Goal: Transaction & Acquisition: Purchase product/service

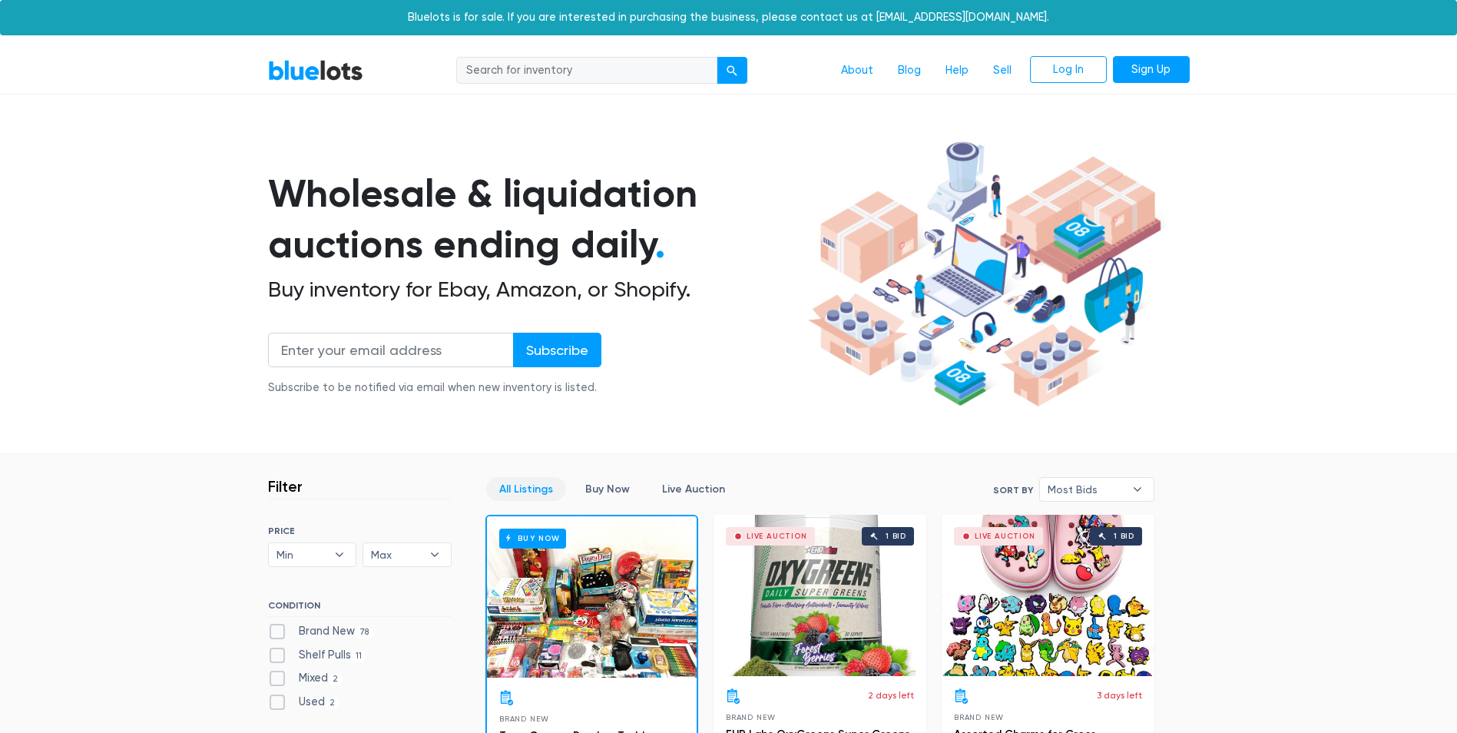
click at [602, 72] on input "search" at bounding box center [586, 71] width 261 height 28
type input "books"
click at [717, 57] on button "submit" at bounding box center [732, 71] width 31 height 28
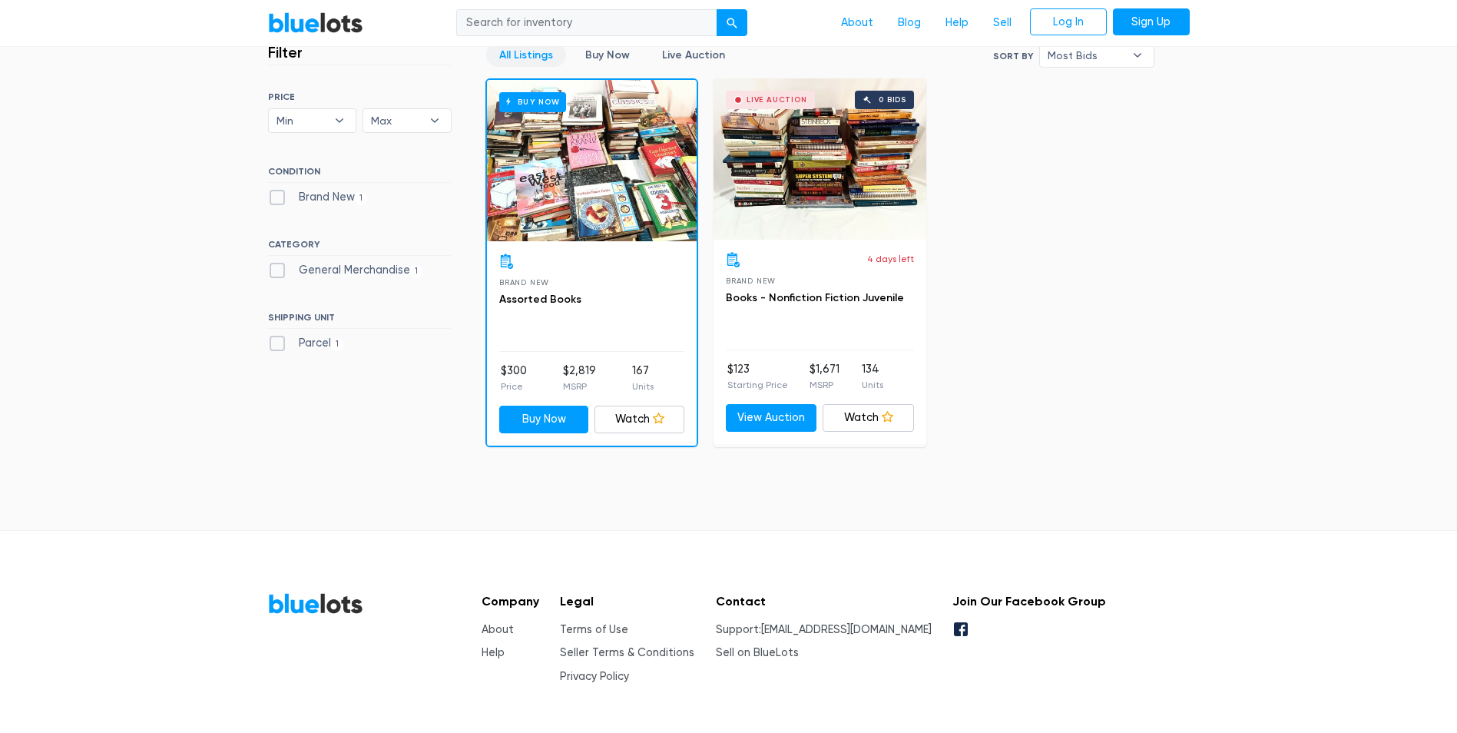
scroll to position [461, 0]
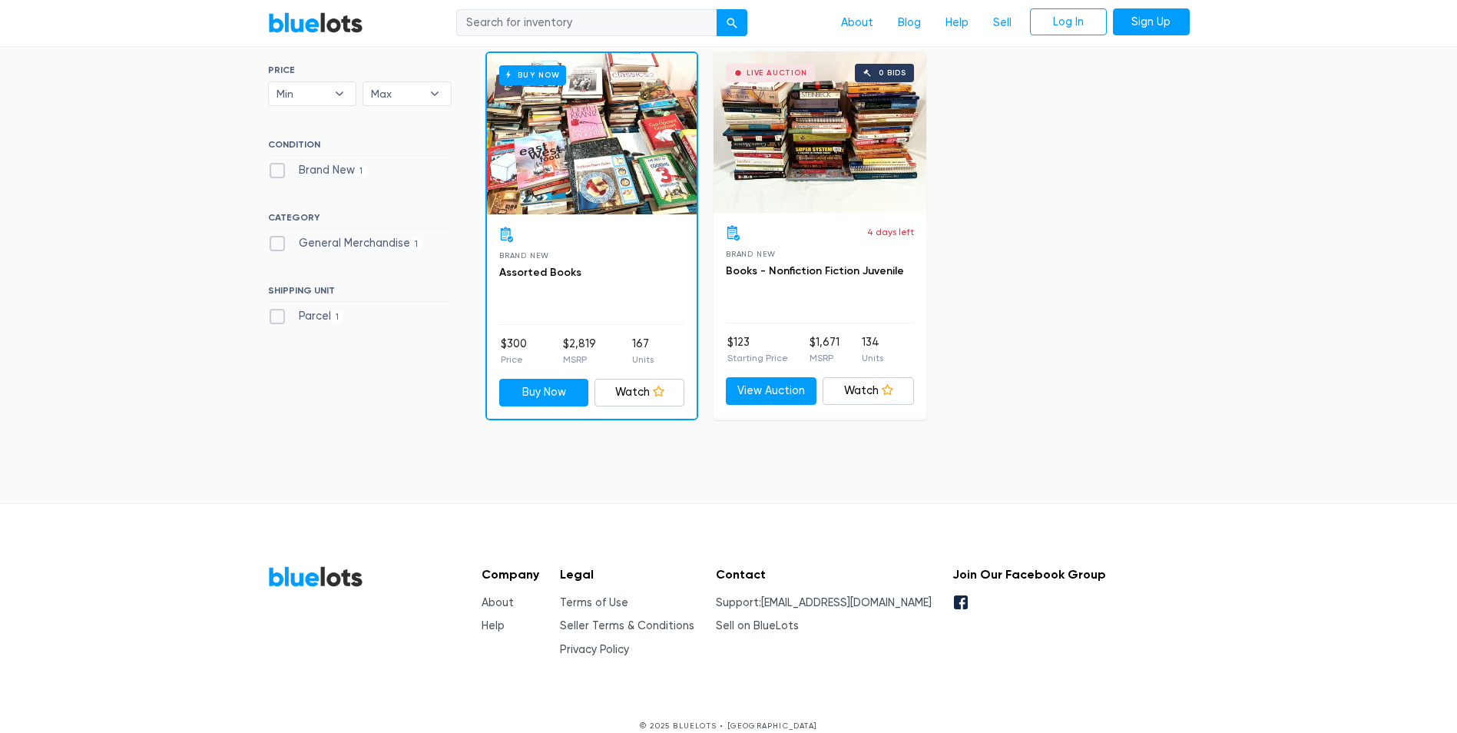
click at [638, 264] on h3 "Assorted Books" at bounding box center [591, 273] width 185 height 18
click at [533, 70] on h6 "Buy Now" at bounding box center [532, 74] width 67 height 19
click at [782, 120] on div "Live Auction 0 bids" at bounding box center [820, 131] width 213 height 161
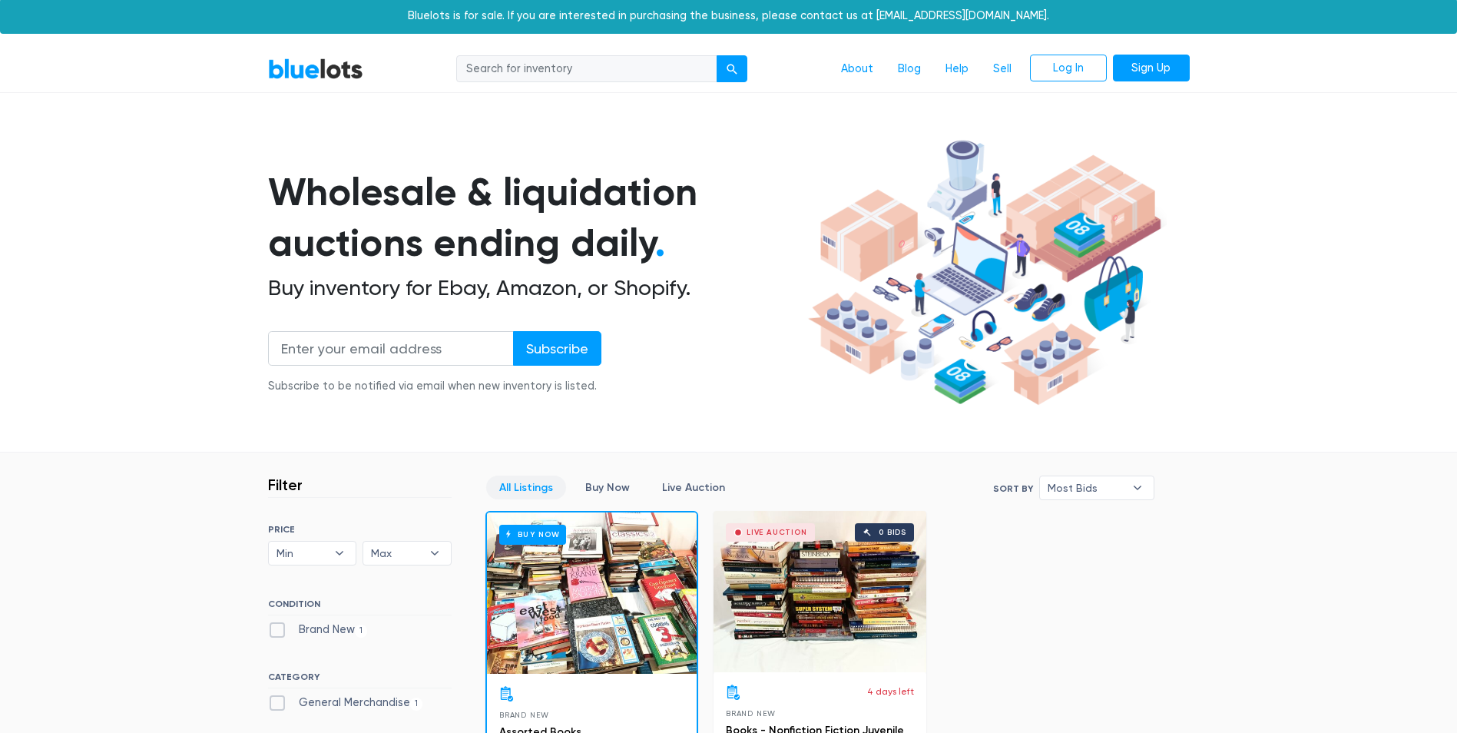
scroll to position [0, 0]
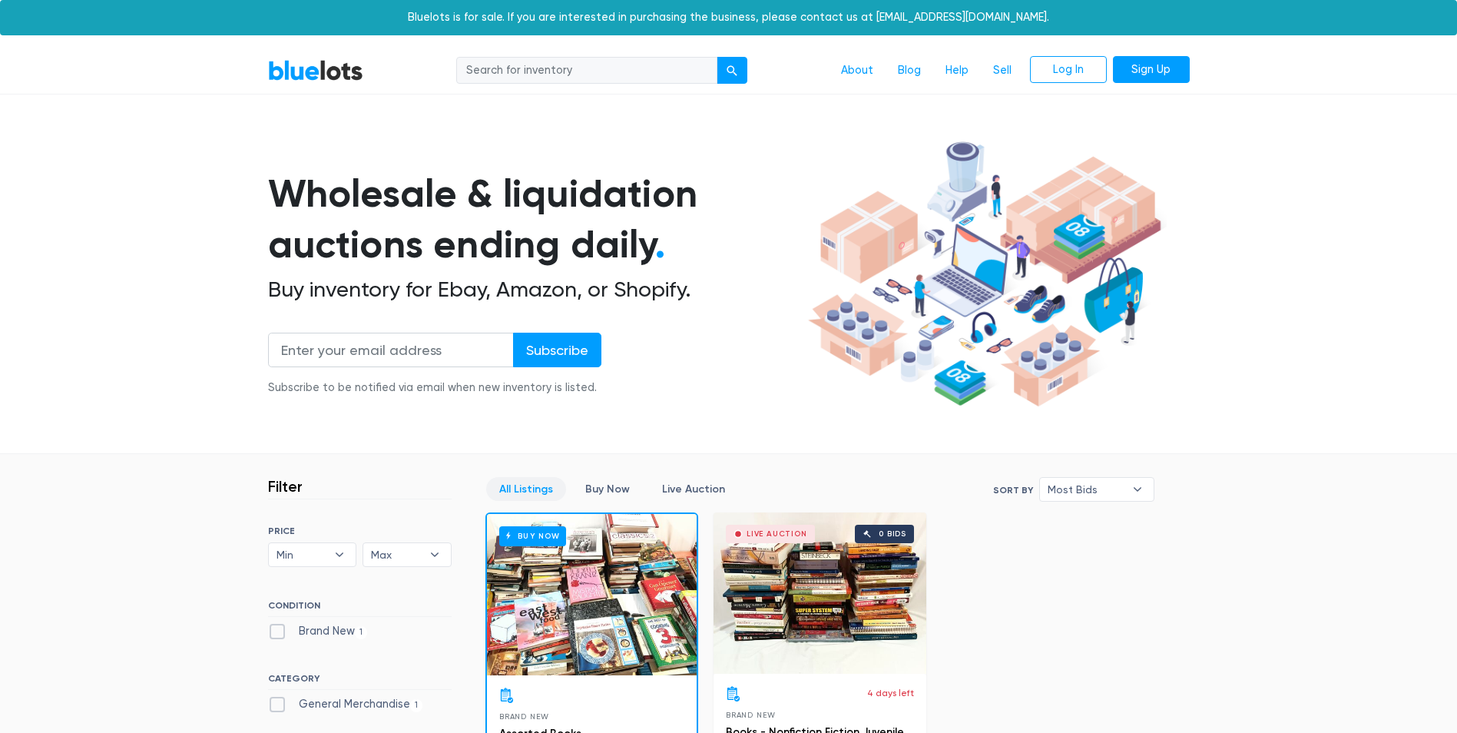
click at [594, 68] on input "search" at bounding box center [586, 71] width 261 height 28
click at [390, 117] on div "BlueLots About Blog Help Sell Log In Sign Up Wholesale & liquidation auctions e…" at bounding box center [728, 632] width 1457 height 1168
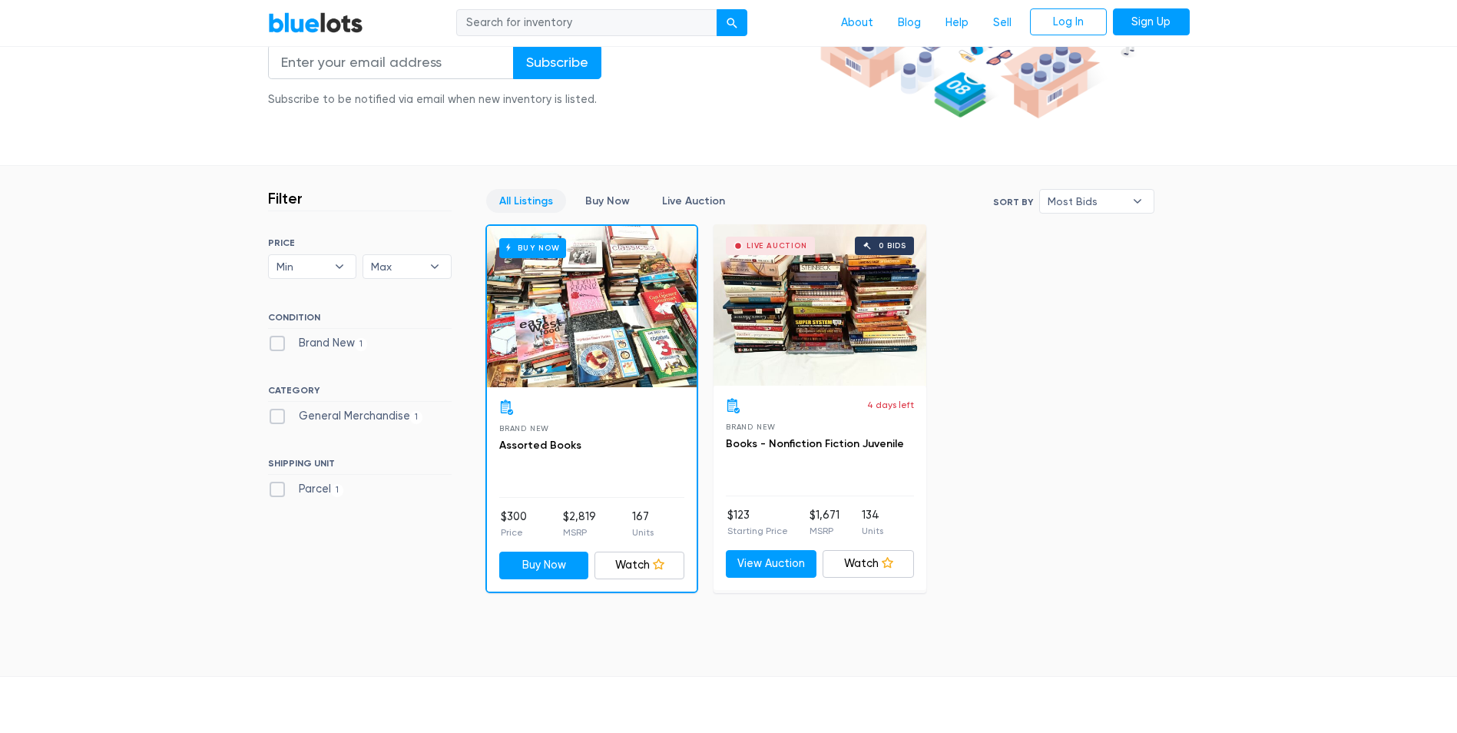
scroll to position [307, 0]
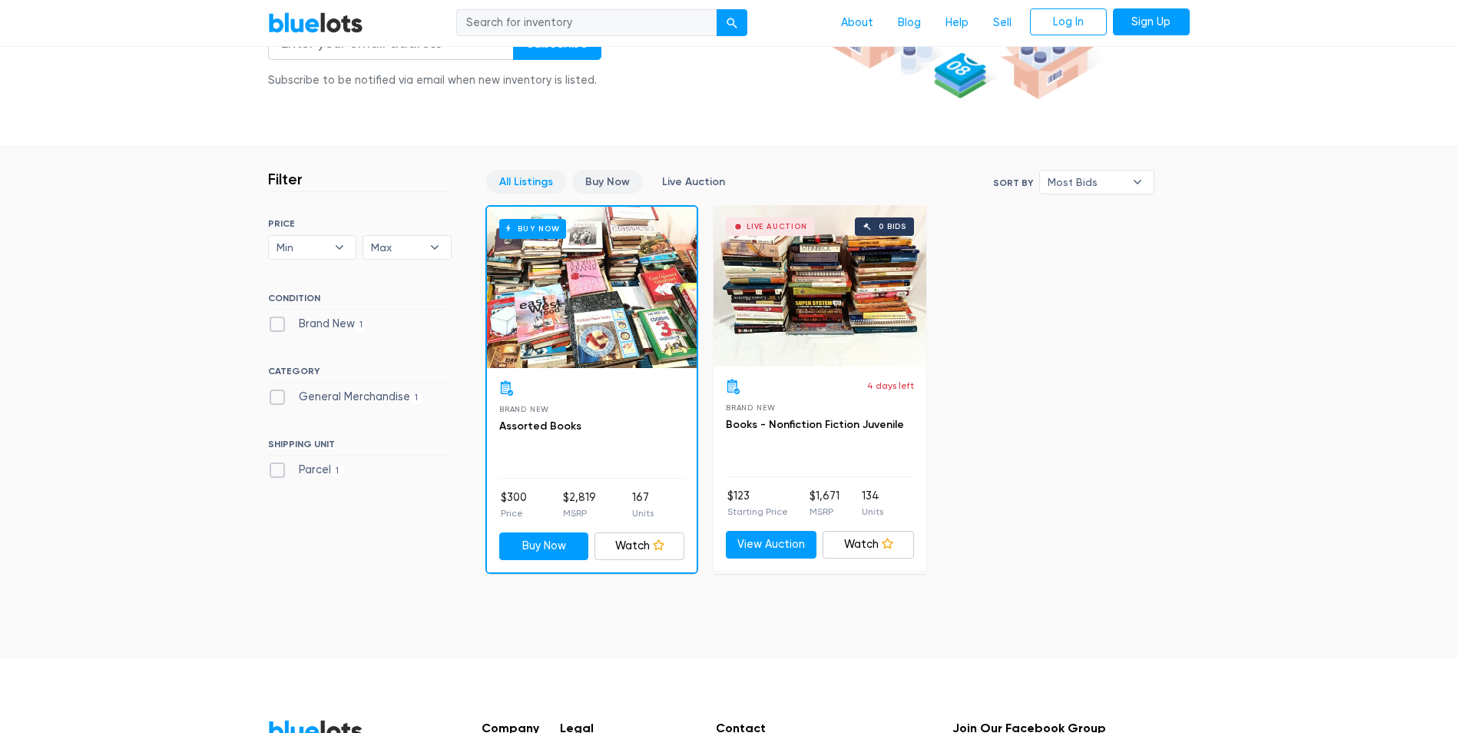
click at [600, 182] on link "Buy Now" at bounding box center [607, 182] width 71 height 24
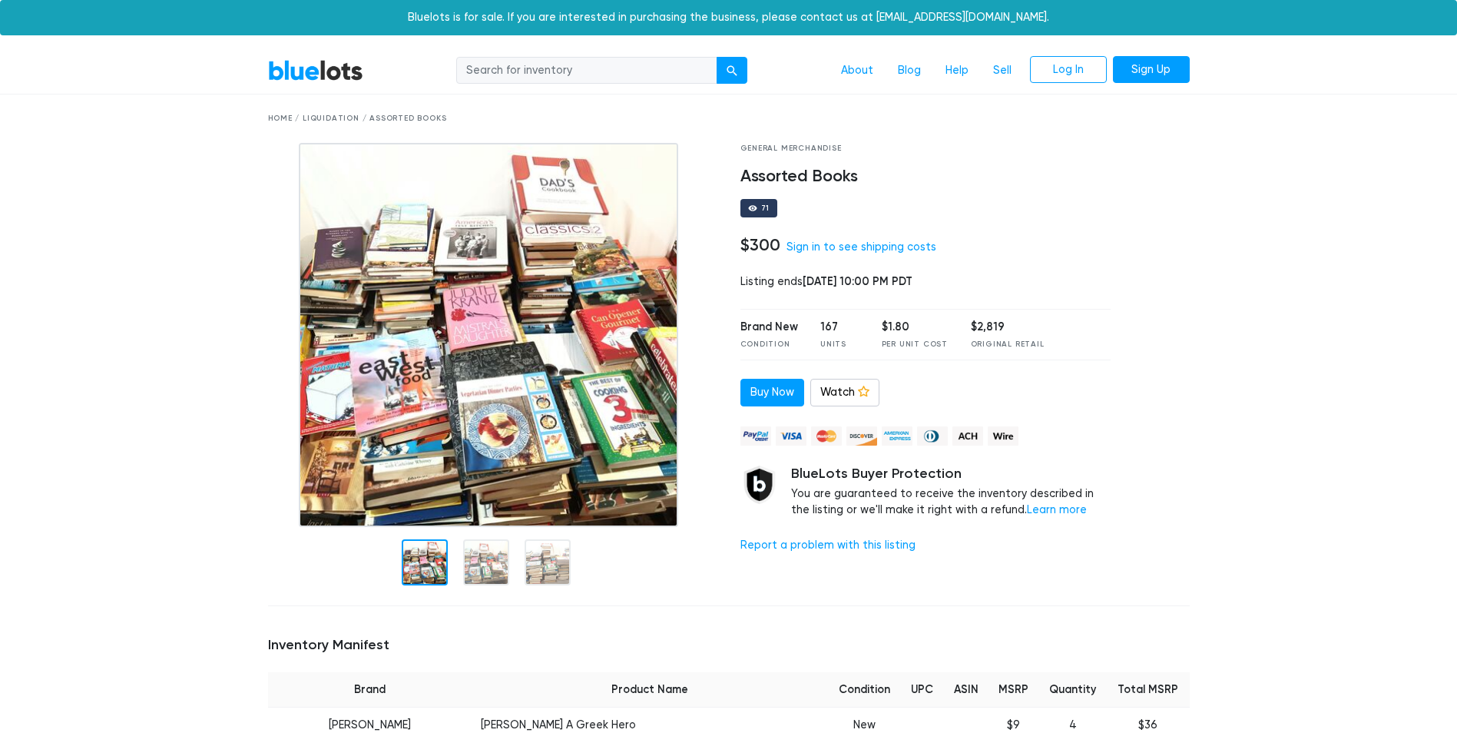
click at [606, 311] on img at bounding box center [488, 335] width 379 height 384
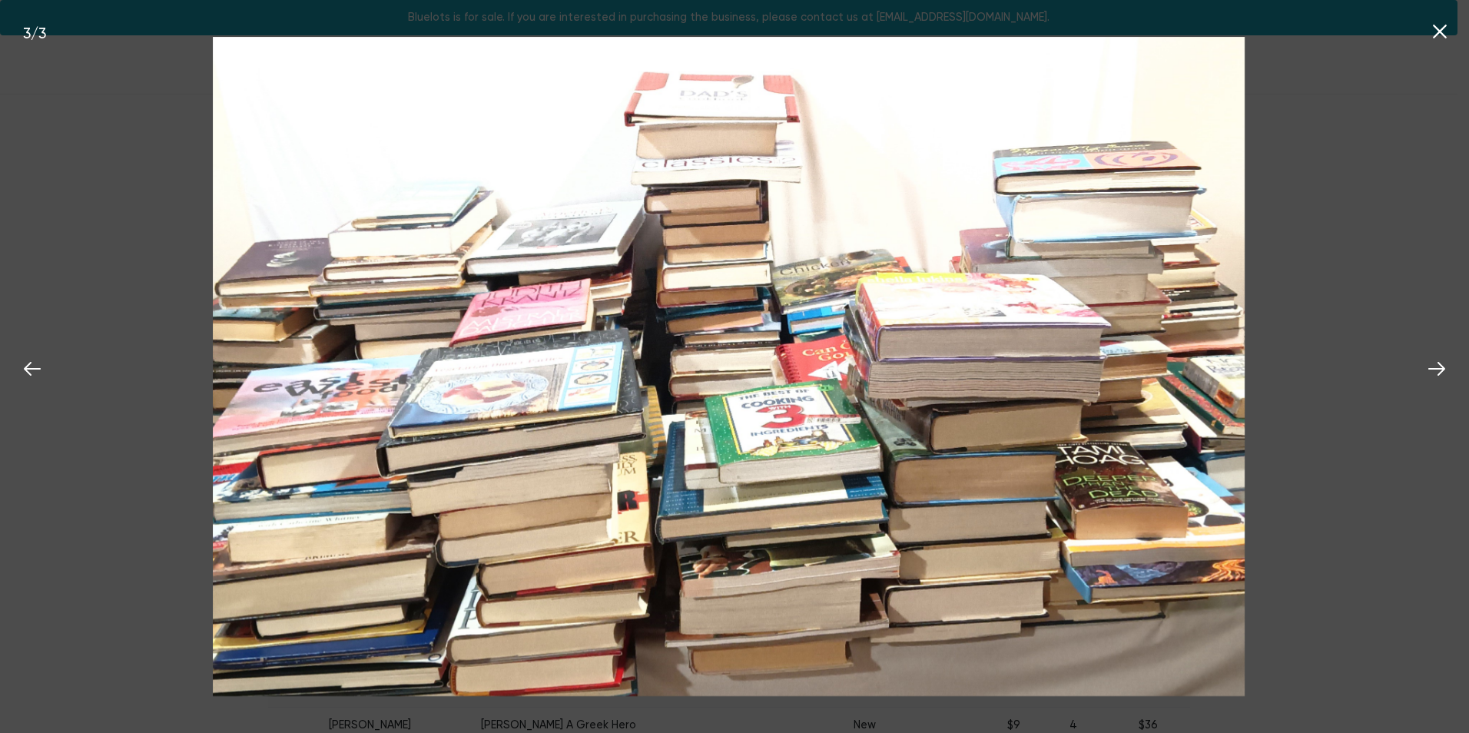
drag, startPoint x: 449, startPoint y: 364, endPoint x: 1059, endPoint y: 88, distance: 669.4
click at [1059, 88] on img at bounding box center [729, 367] width 1032 height 660
click at [1440, 373] on icon at bounding box center [1436, 369] width 17 height 14
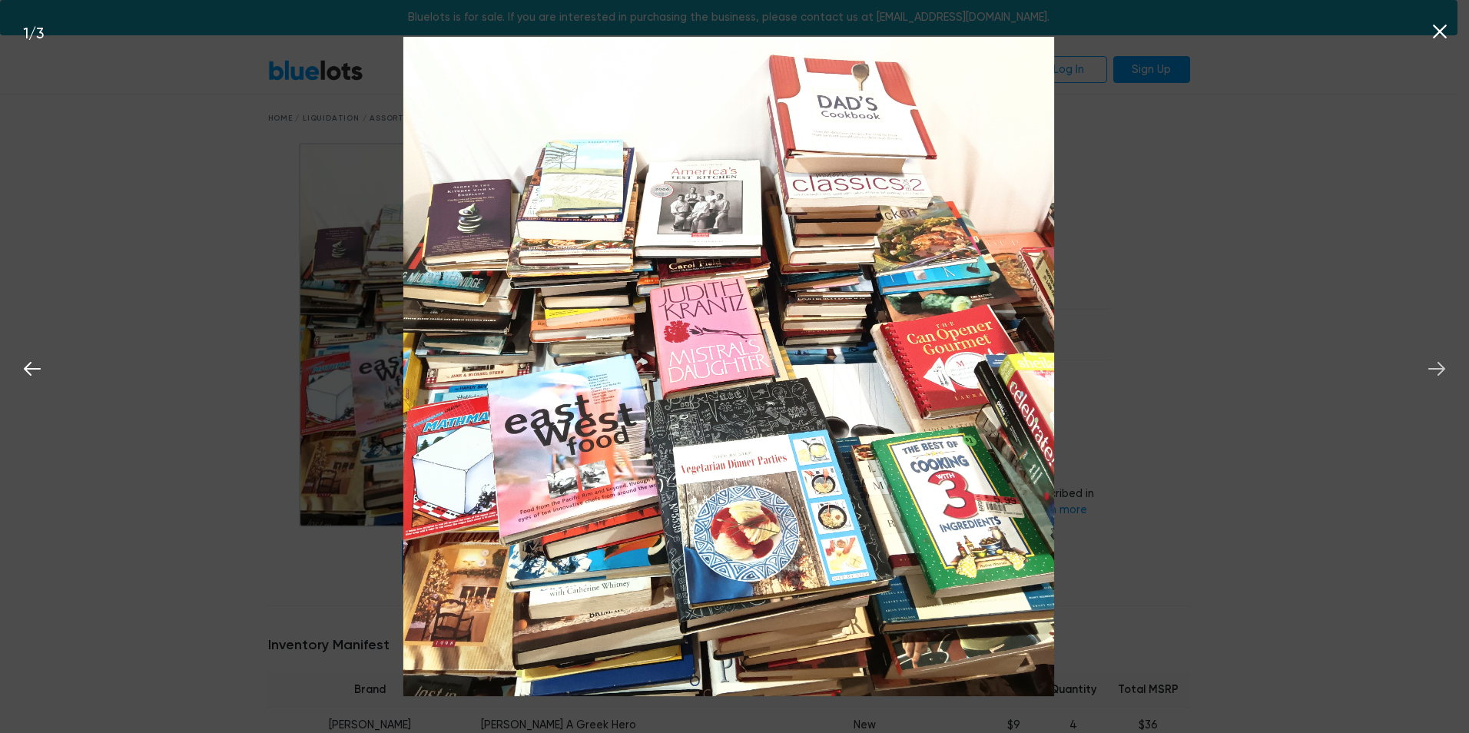
click at [1440, 373] on icon at bounding box center [1436, 369] width 17 height 14
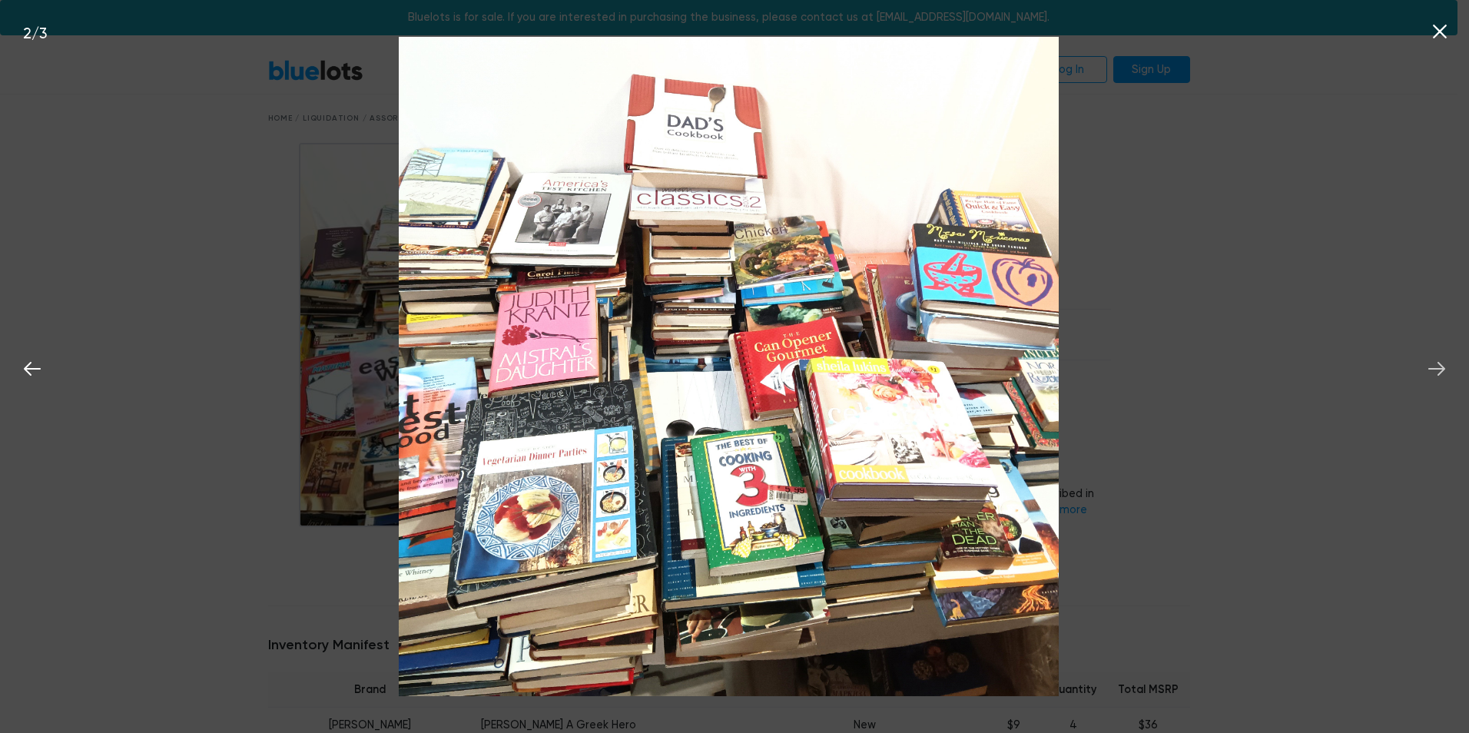
click at [1440, 373] on icon at bounding box center [1436, 369] width 17 height 14
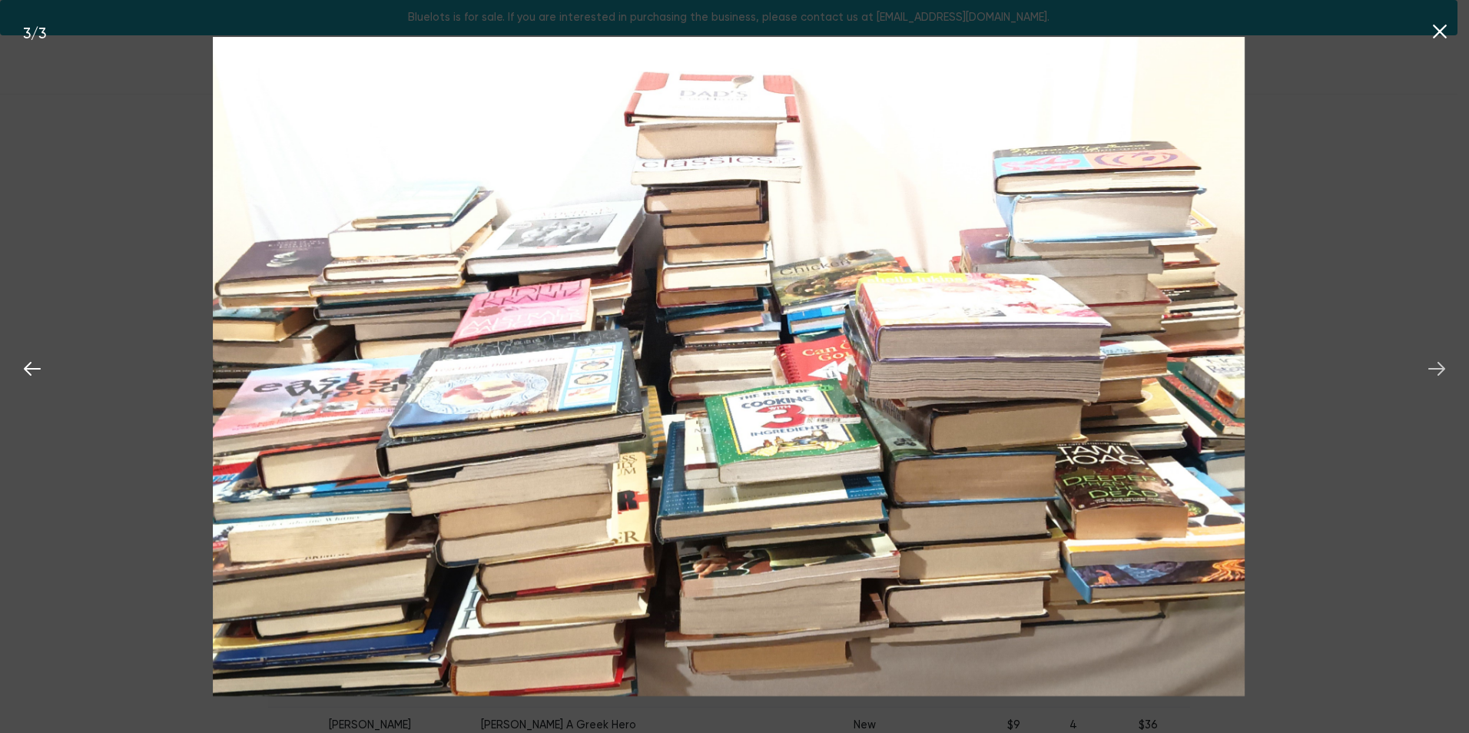
click at [1440, 373] on icon at bounding box center [1436, 369] width 17 height 14
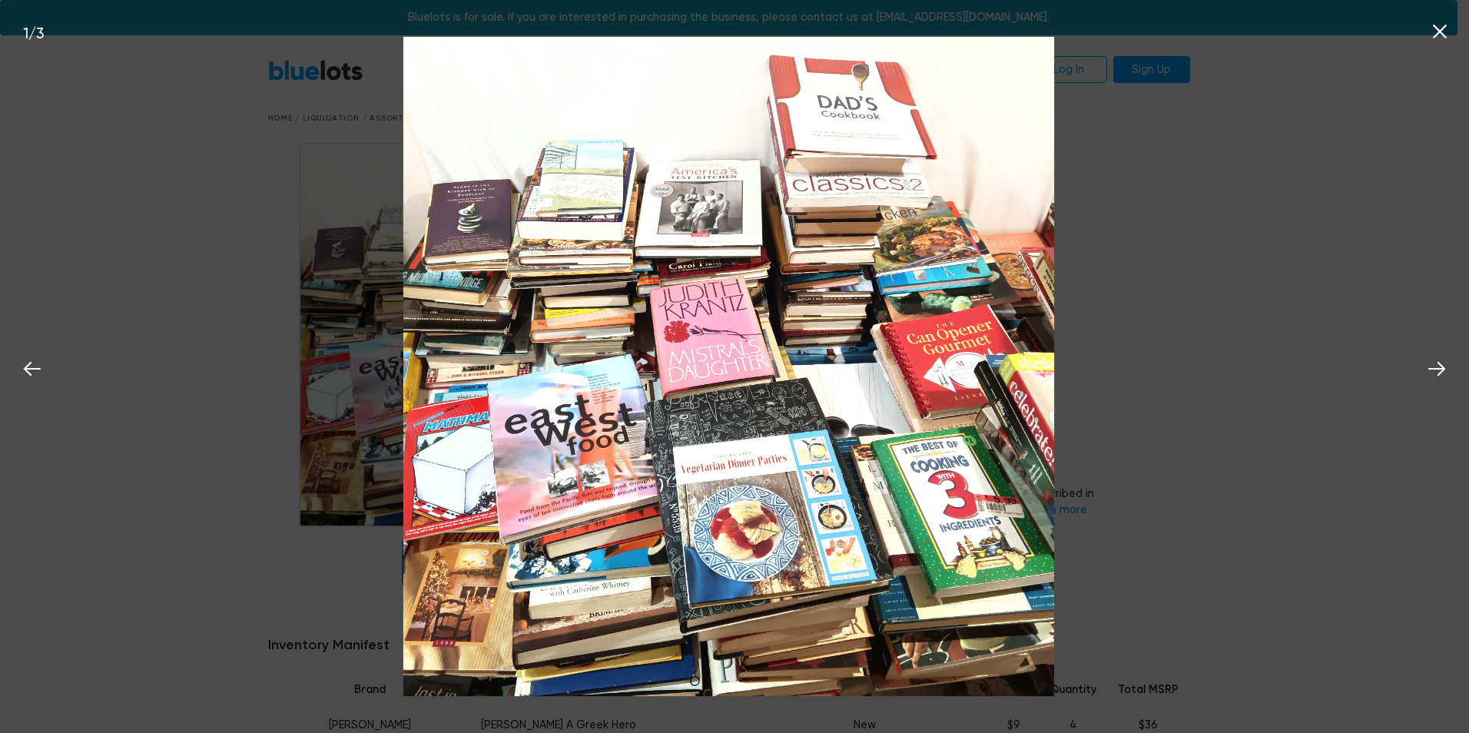
click at [1440, 29] on icon at bounding box center [1439, 31] width 23 height 23
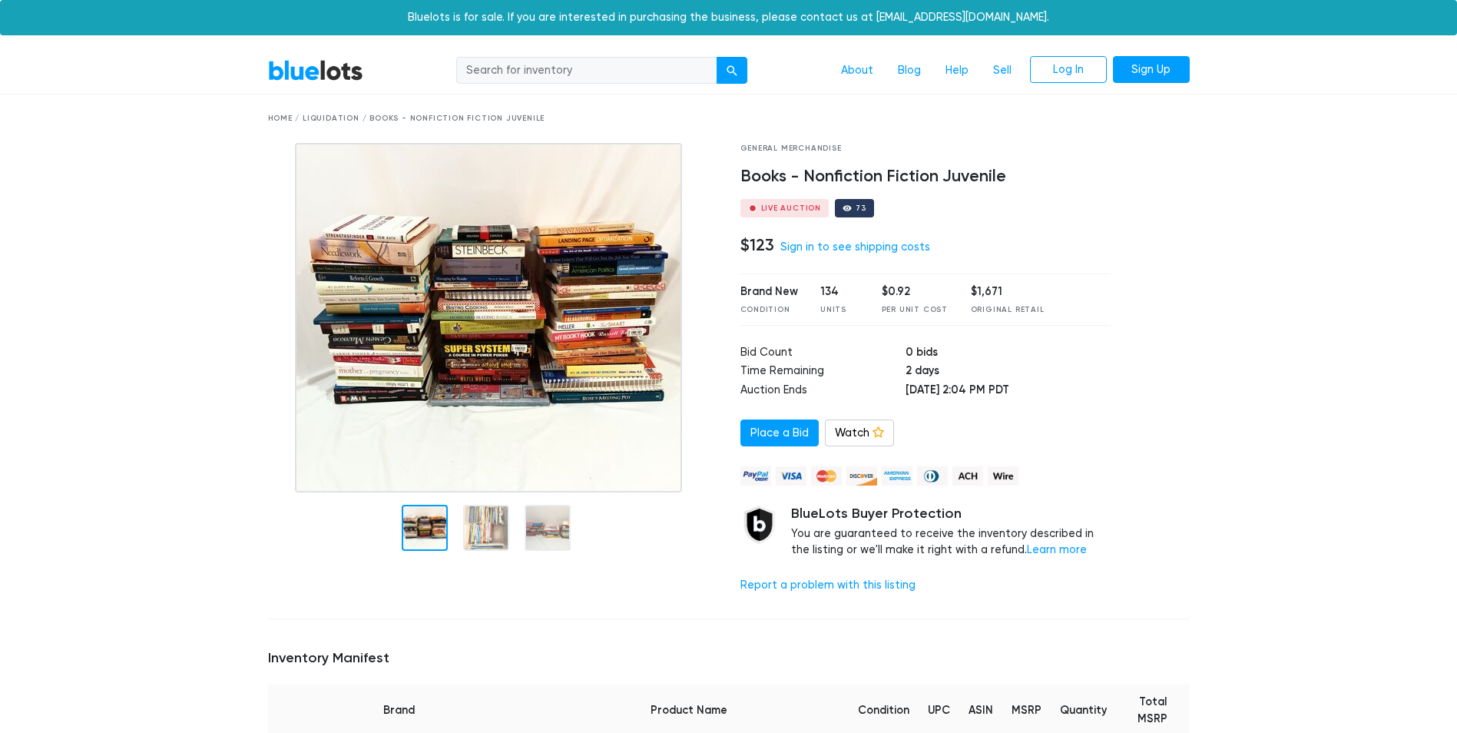
click at [374, 292] on img at bounding box center [488, 318] width 387 height 350
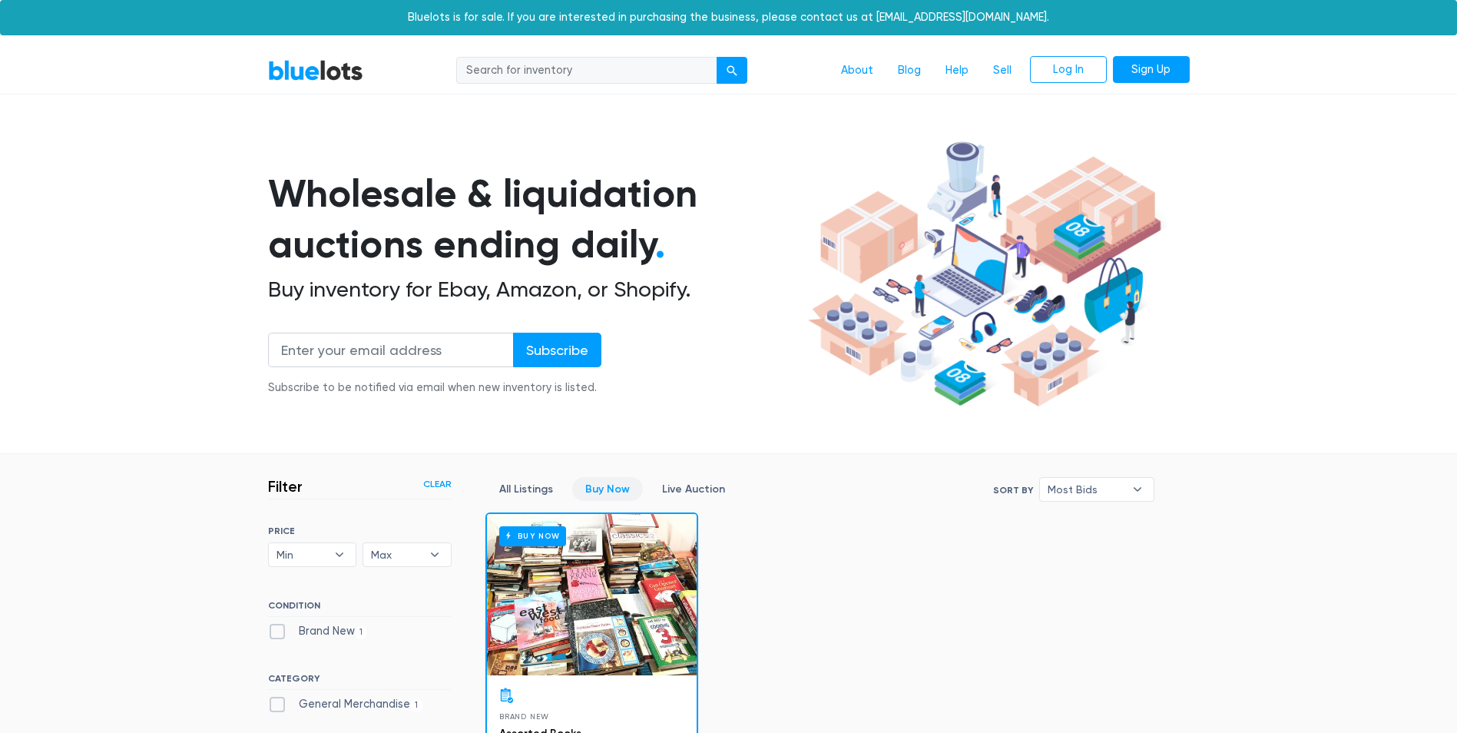
scroll to position [413, 0]
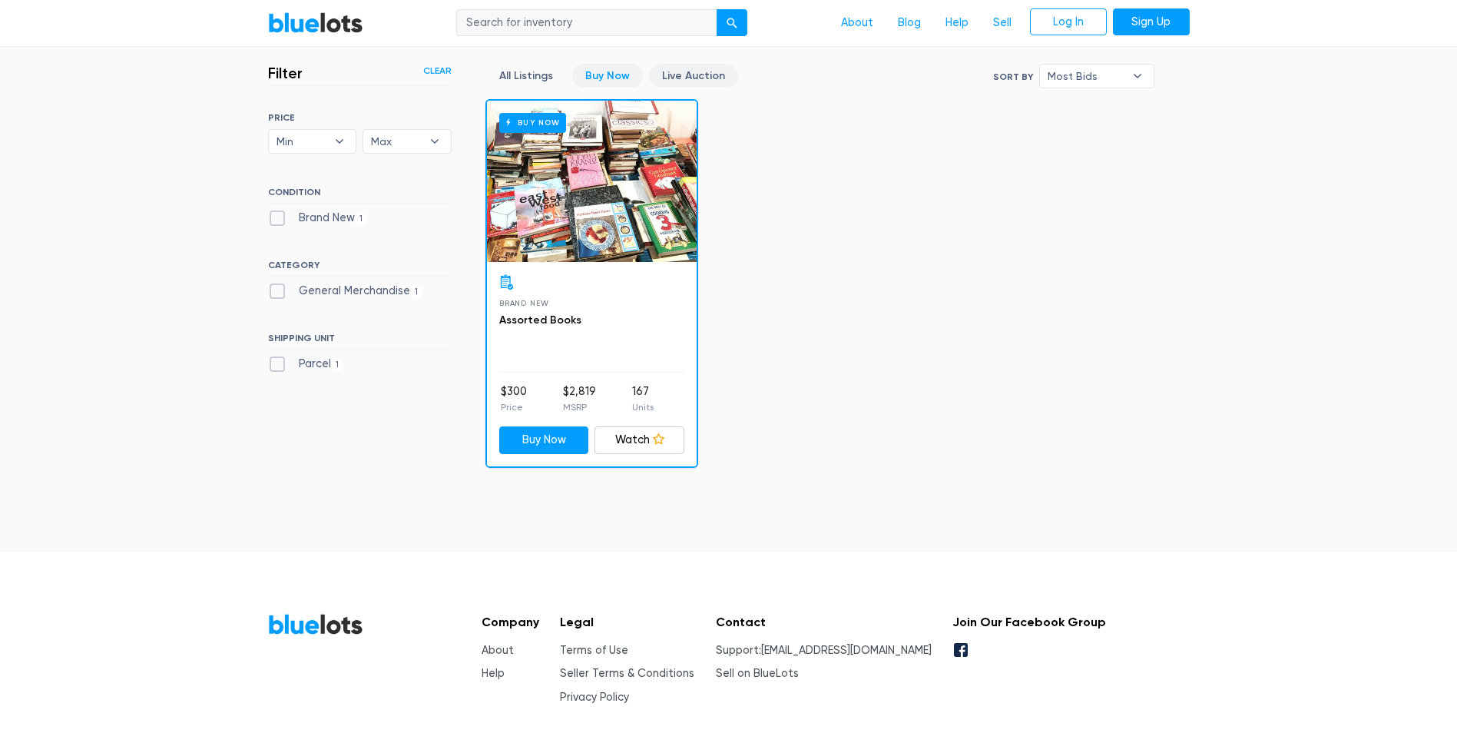
click at [683, 78] on link "Live Auction" at bounding box center [693, 76] width 89 height 24
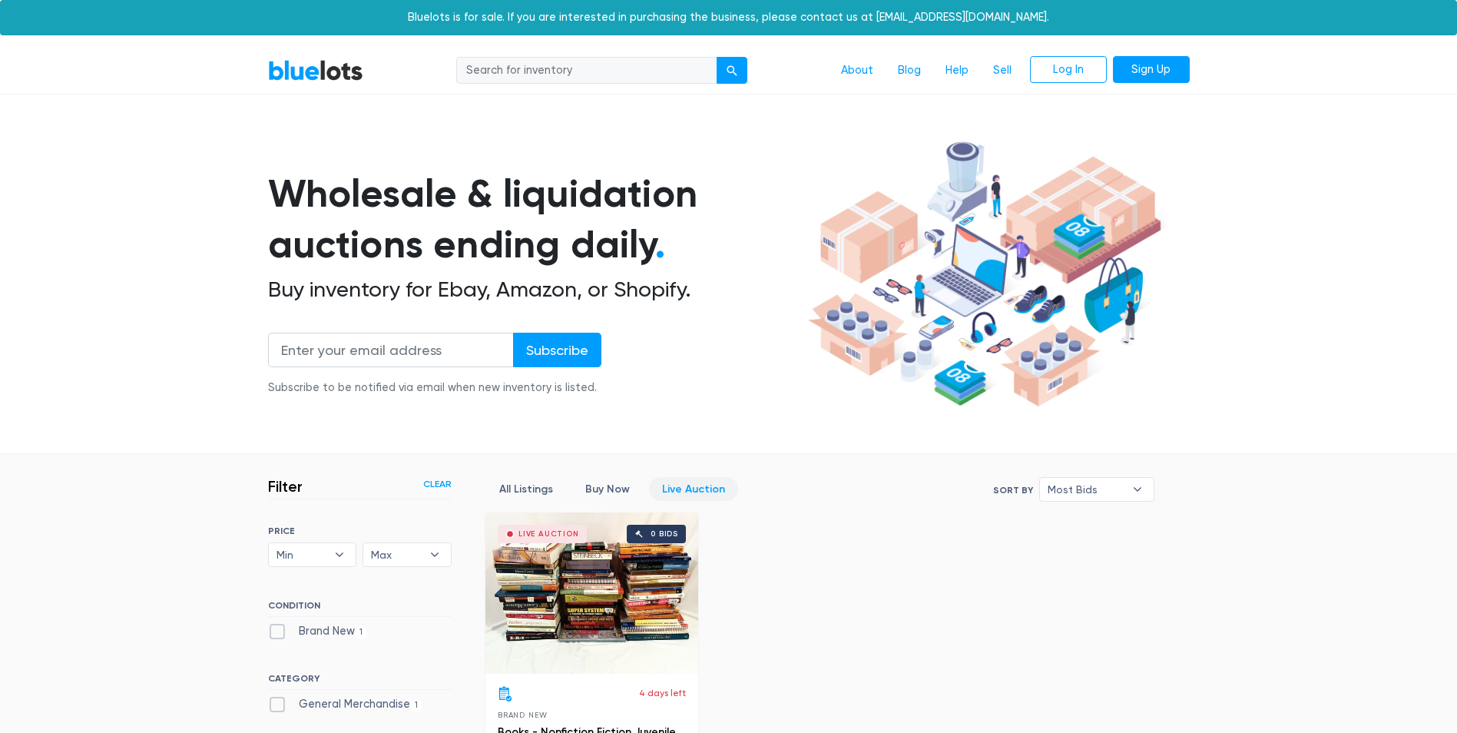
scroll to position [413, 0]
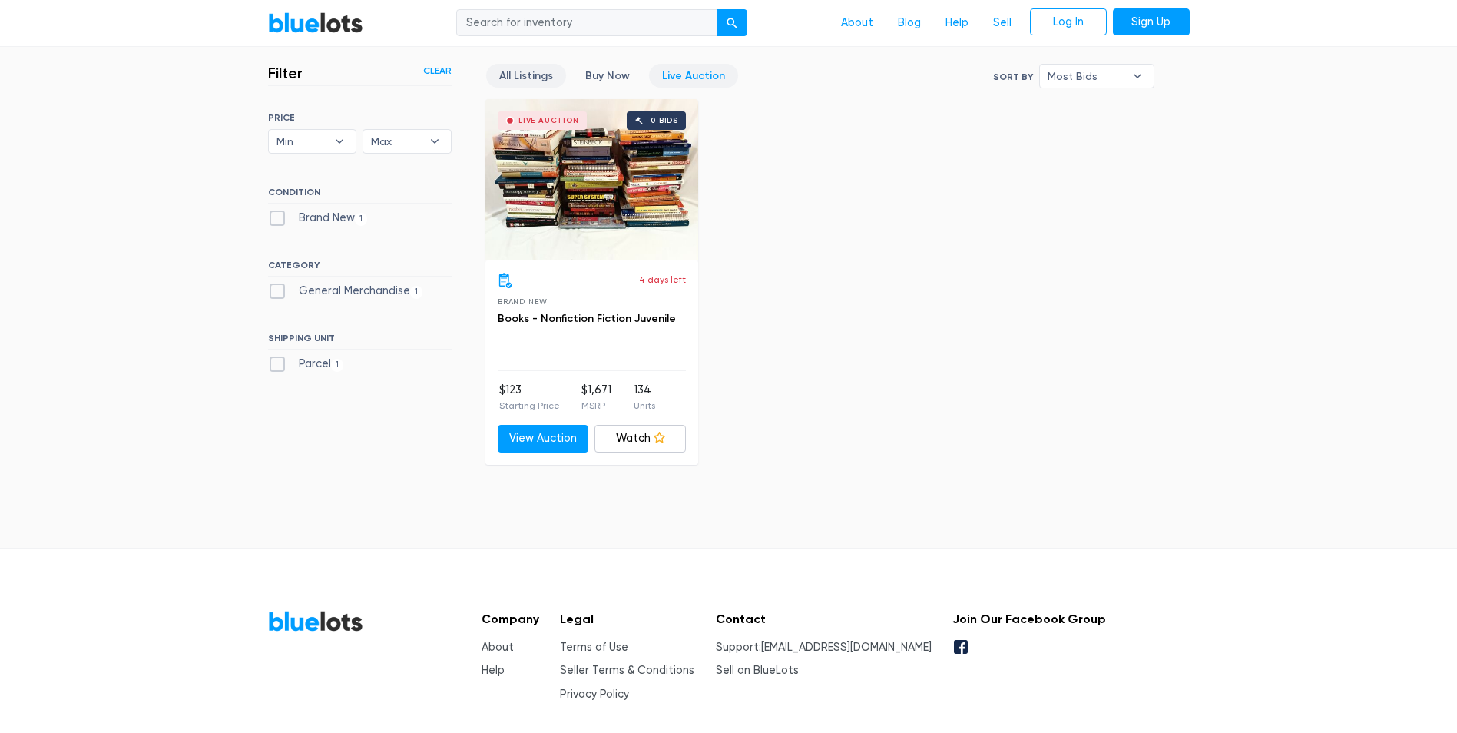
click at [511, 77] on link "All Listings" at bounding box center [526, 76] width 80 height 24
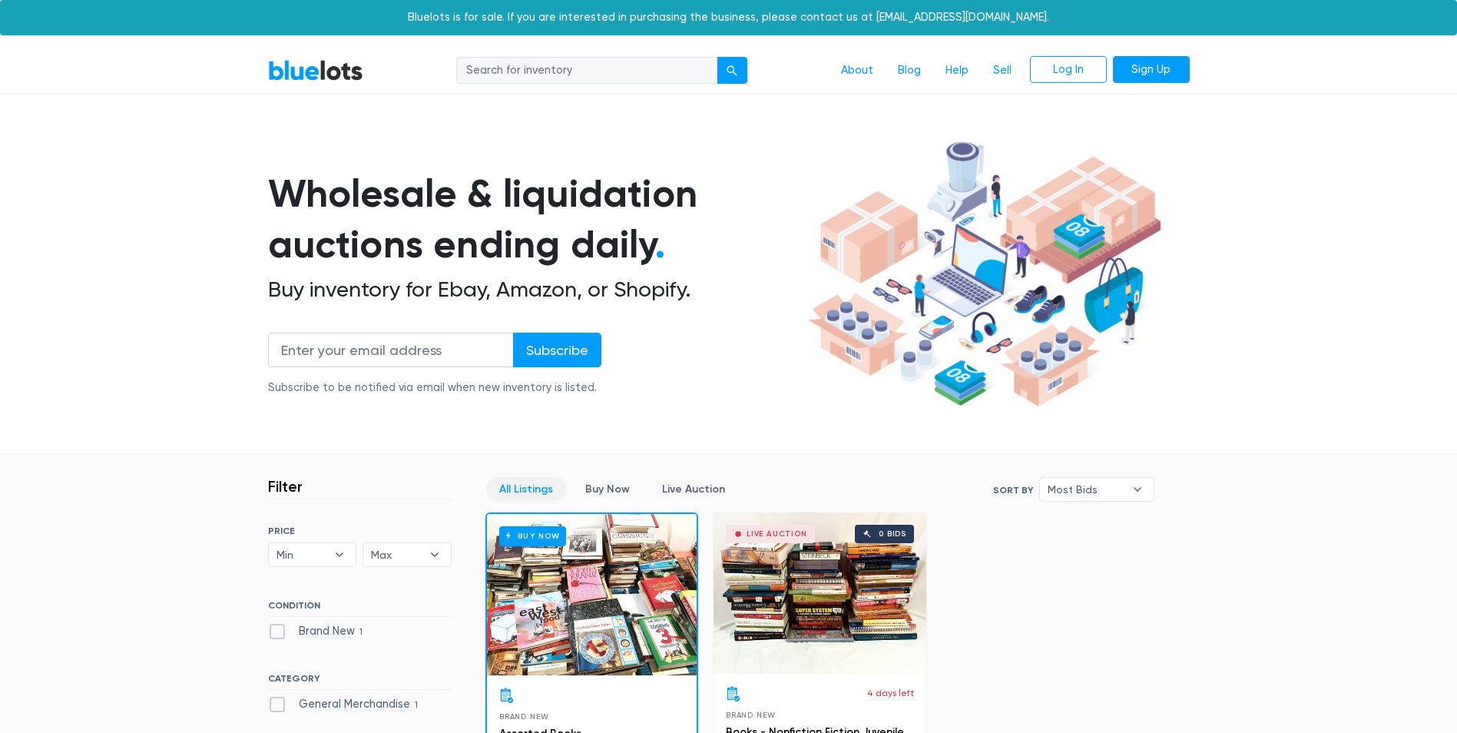
click at [613, 64] on input "search" at bounding box center [586, 71] width 261 height 28
type input "golf"
click at [717, 57] on button "submit" at bounding box center [732, 71] width 31 height 28
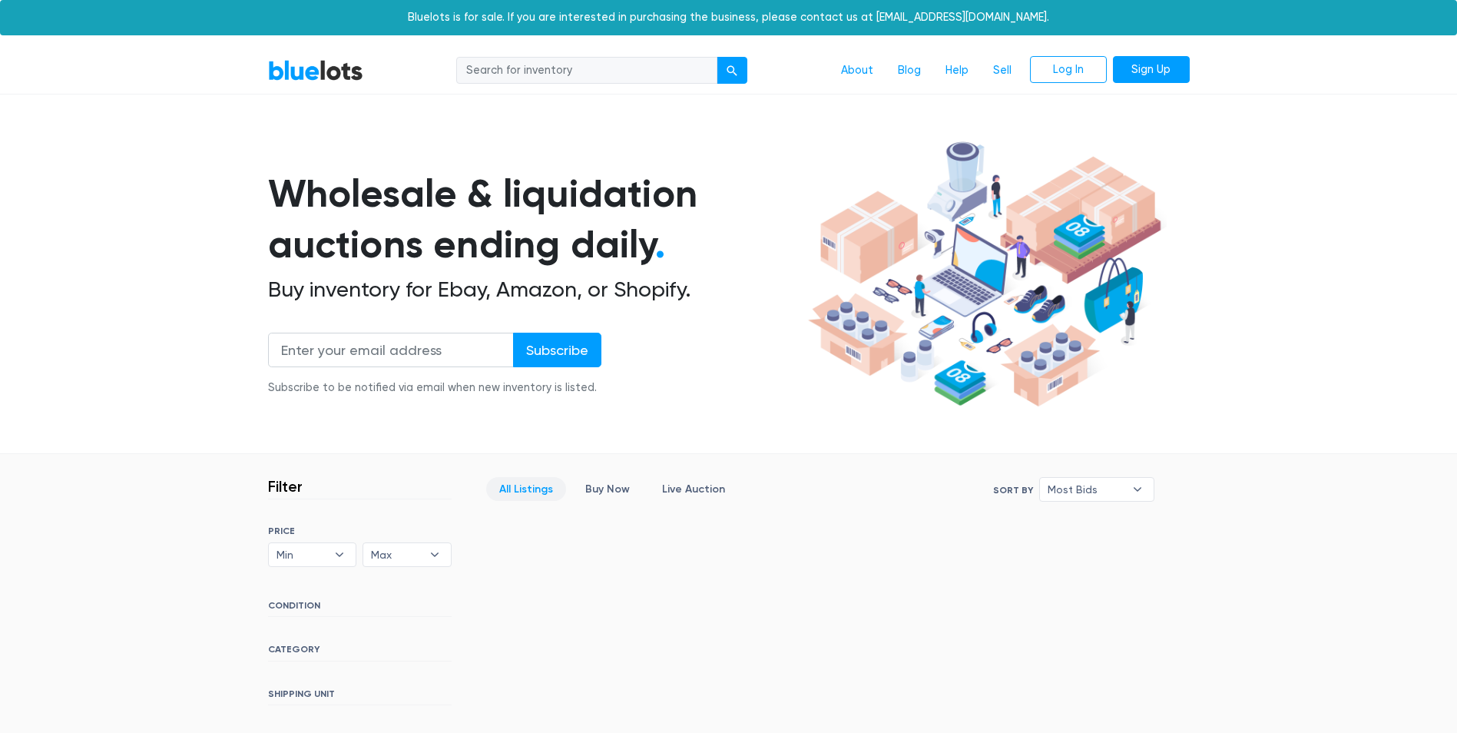
click at [583, 65] on input "search" at bounding box center [586, 71] width 261 height 28
type input "golf"
click at [681, 75] on input "golf" at bounding box center [586, 71] width 261 height 28
click at [717, 57] on button "submit" at bounding box center [732, 71] width 31 height 28
click at [313, 75] on link "BlueLots" at bounding box center [315, 70] width 95 height 22
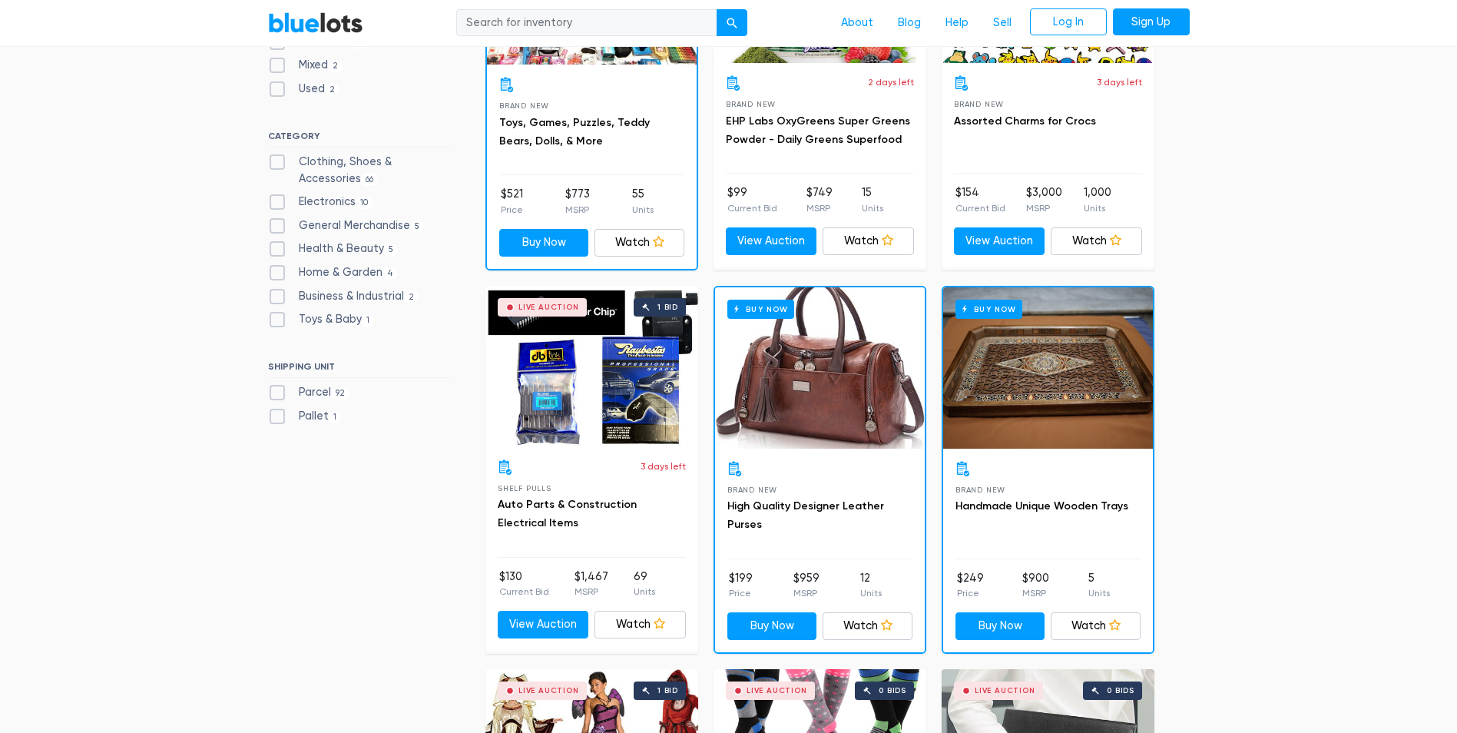
scroll to position [615, 0]
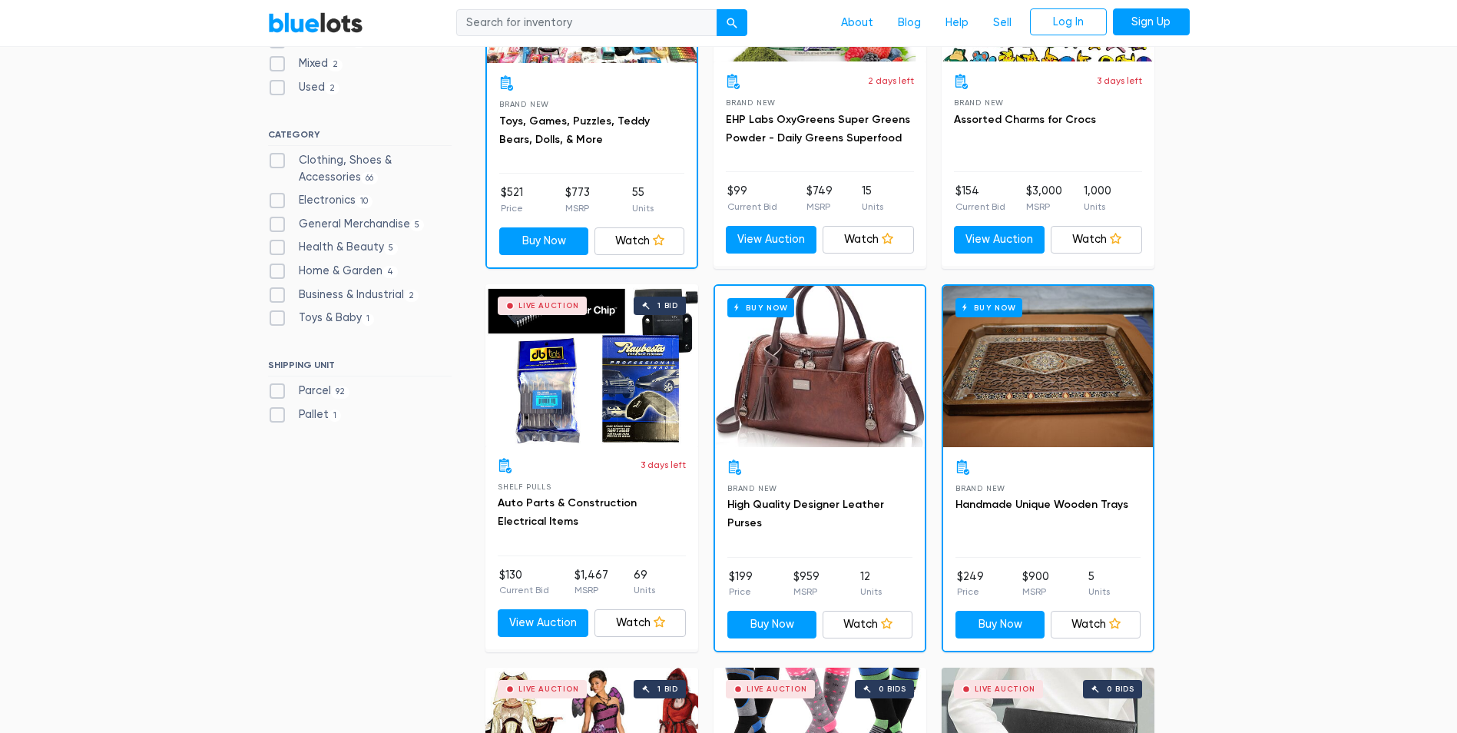
click at [305, 414] on label "Pallet 1" at bounding box center [305, 414] width 74 height 17
click at [278, 414] on input "Pallet 1" at bounding box center [273, 411] width 10 height 10
checkbox input "true"
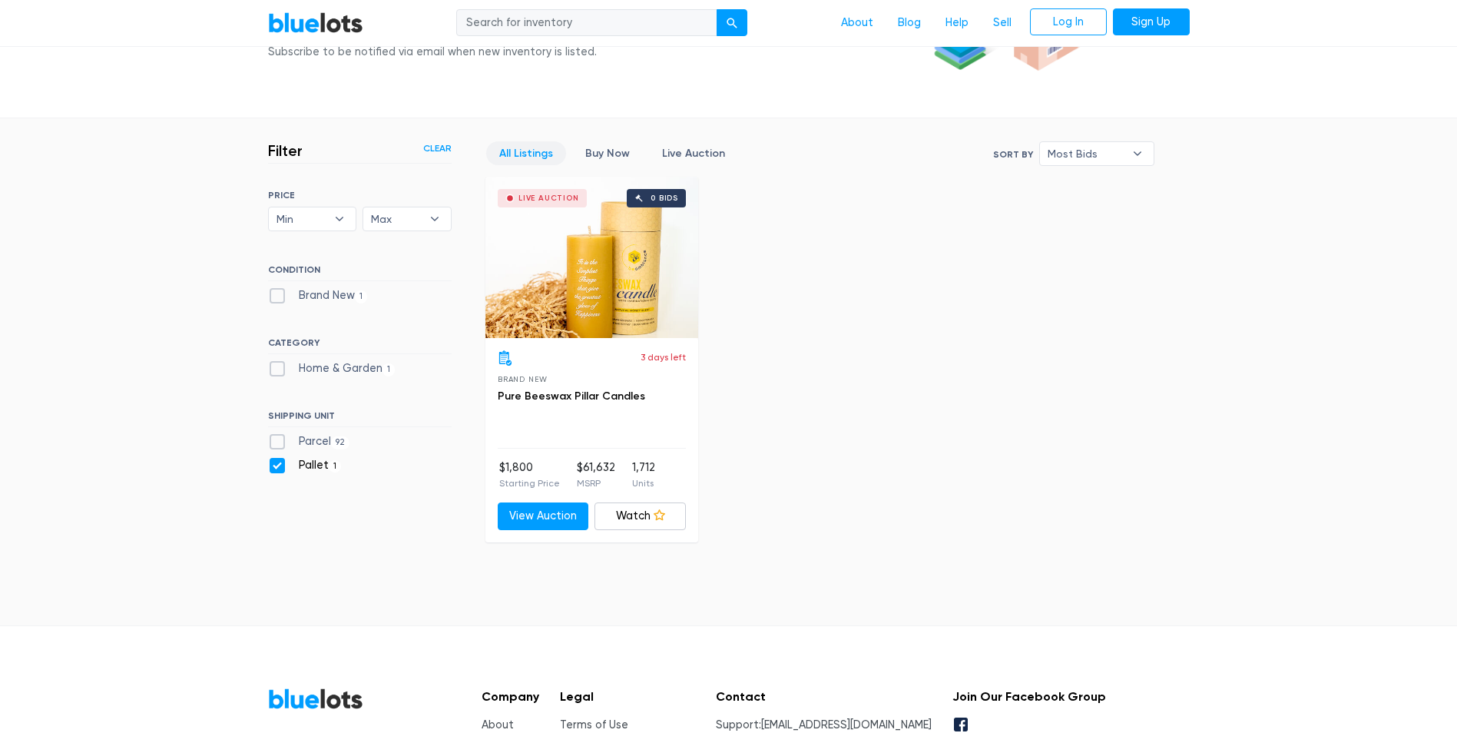
scroll to position [336, 0]
click at [278, 436] on label "Parcel 92" at bounding box center [309, 441] width 82 height 17
click at [278, 436] on input "Parcel 92" at bounding box center [273, 438] width 10 height 10
checkbox input "true"
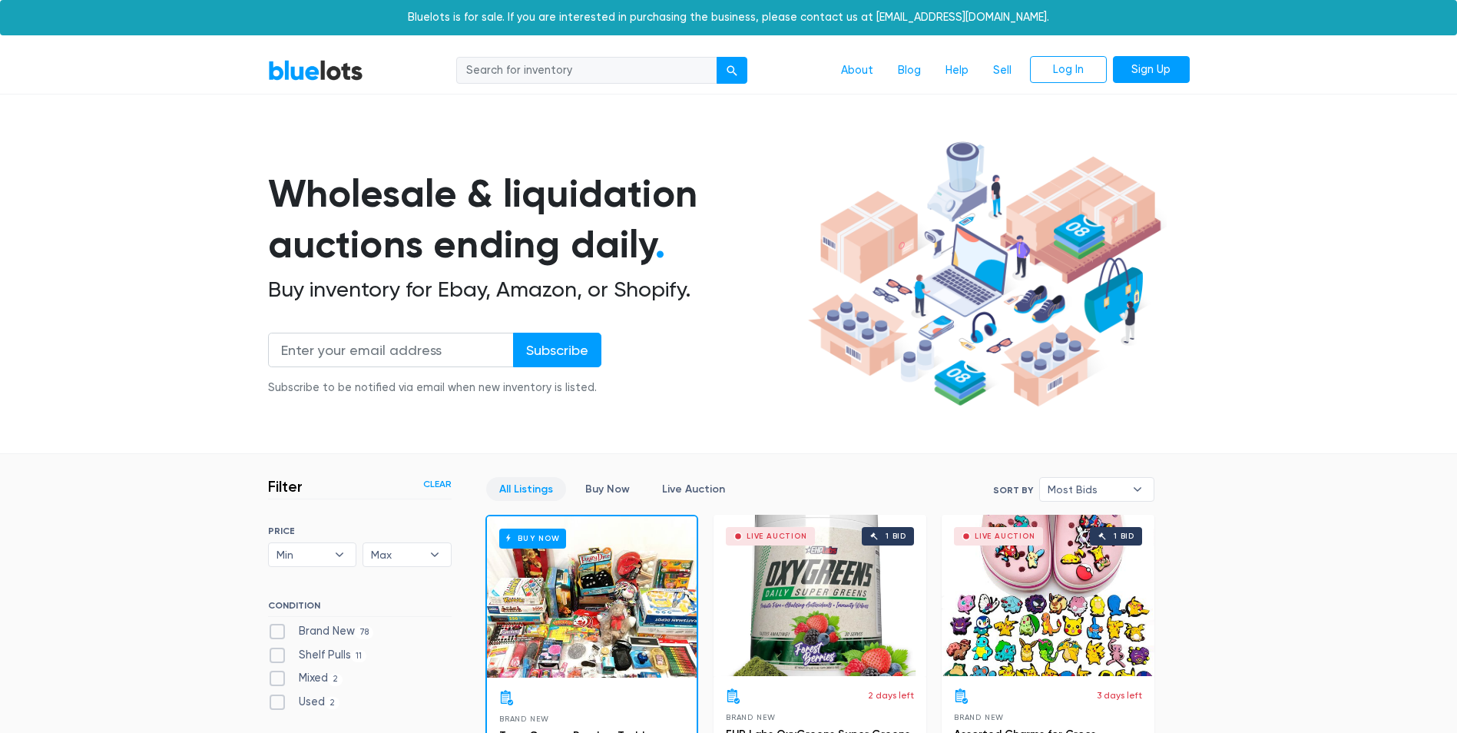
scroll to position [413, 0]
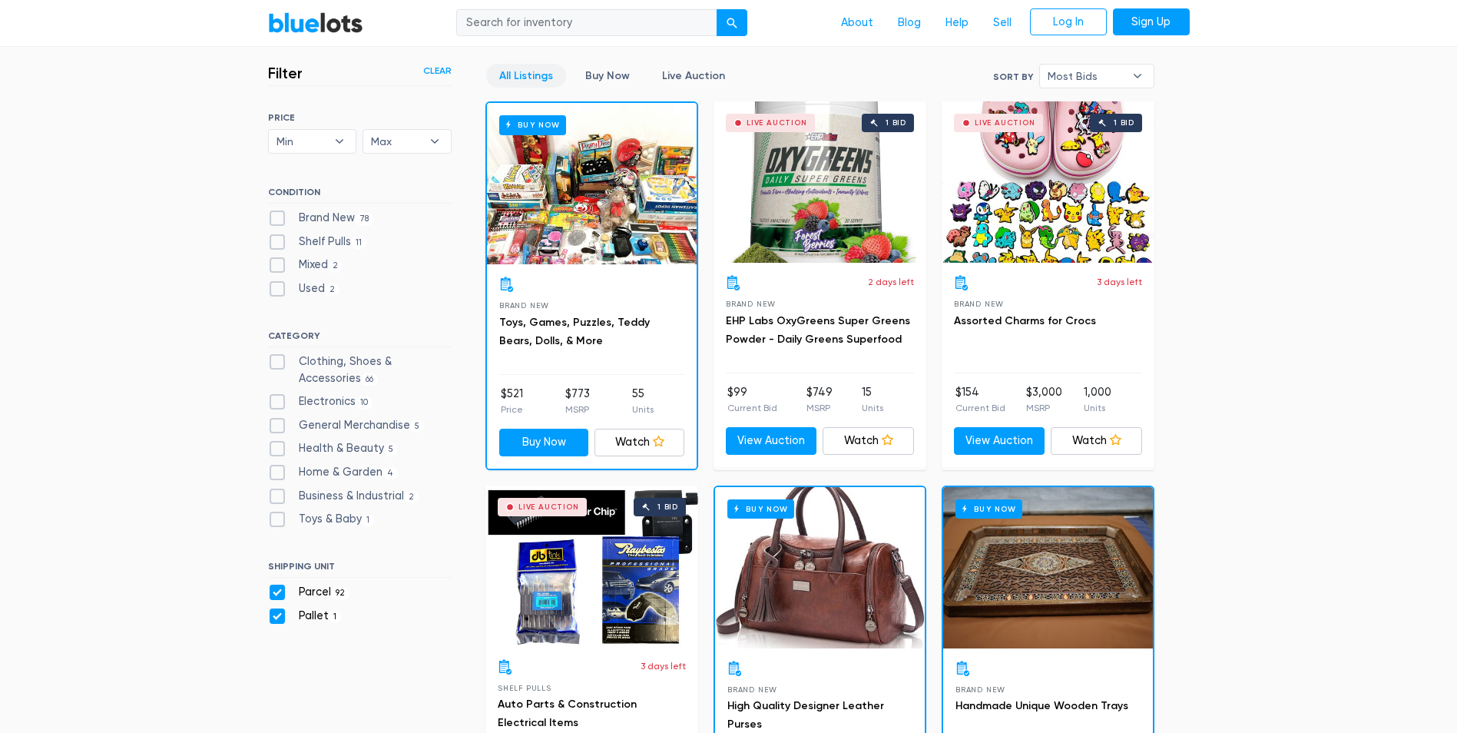
click at [279, 615] on label "Pallet 1" at bounding box center [305, 616] width 74 height 17
click at [278, 615] on input "Pallet 1" at bounding box center [273, 613] width 10 height 10
checkbox input "false"
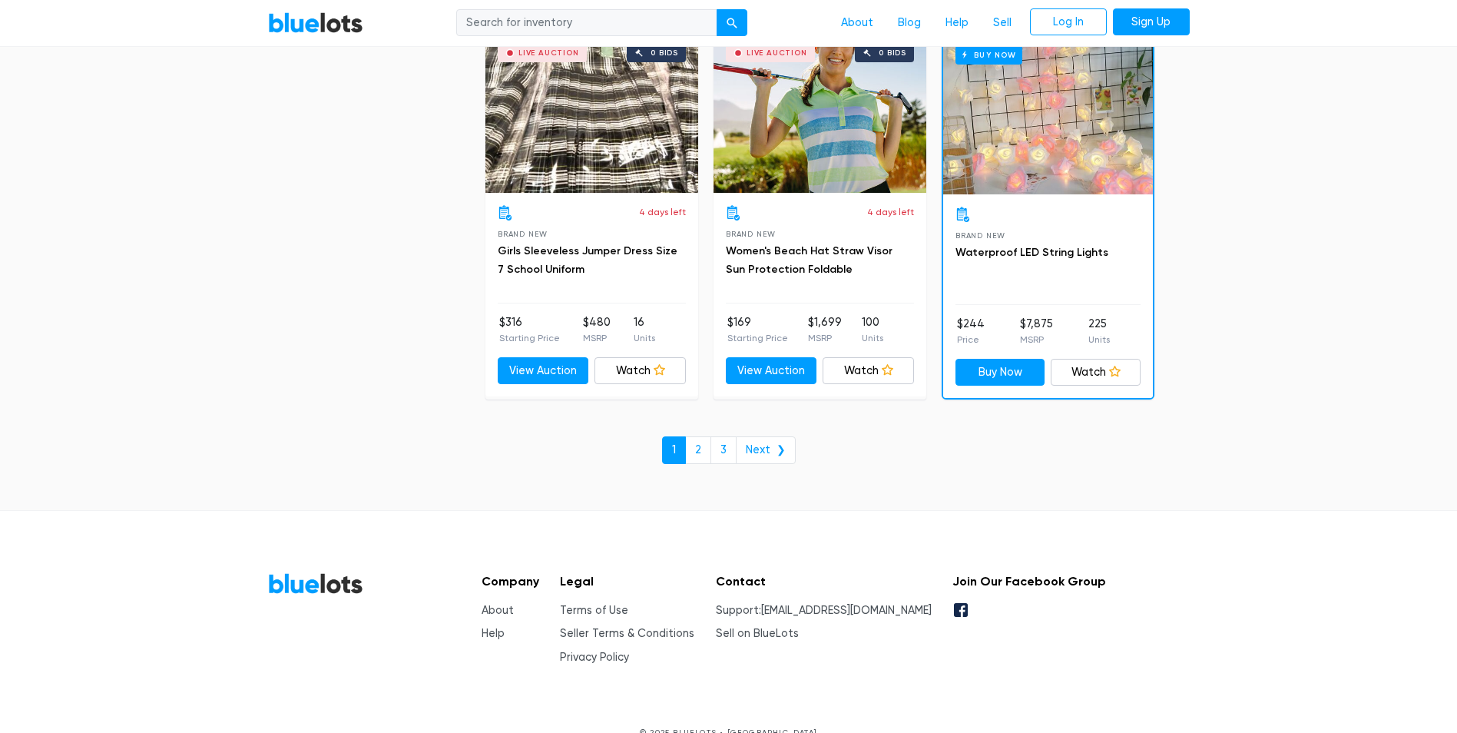
scroll to position [6612, 0]
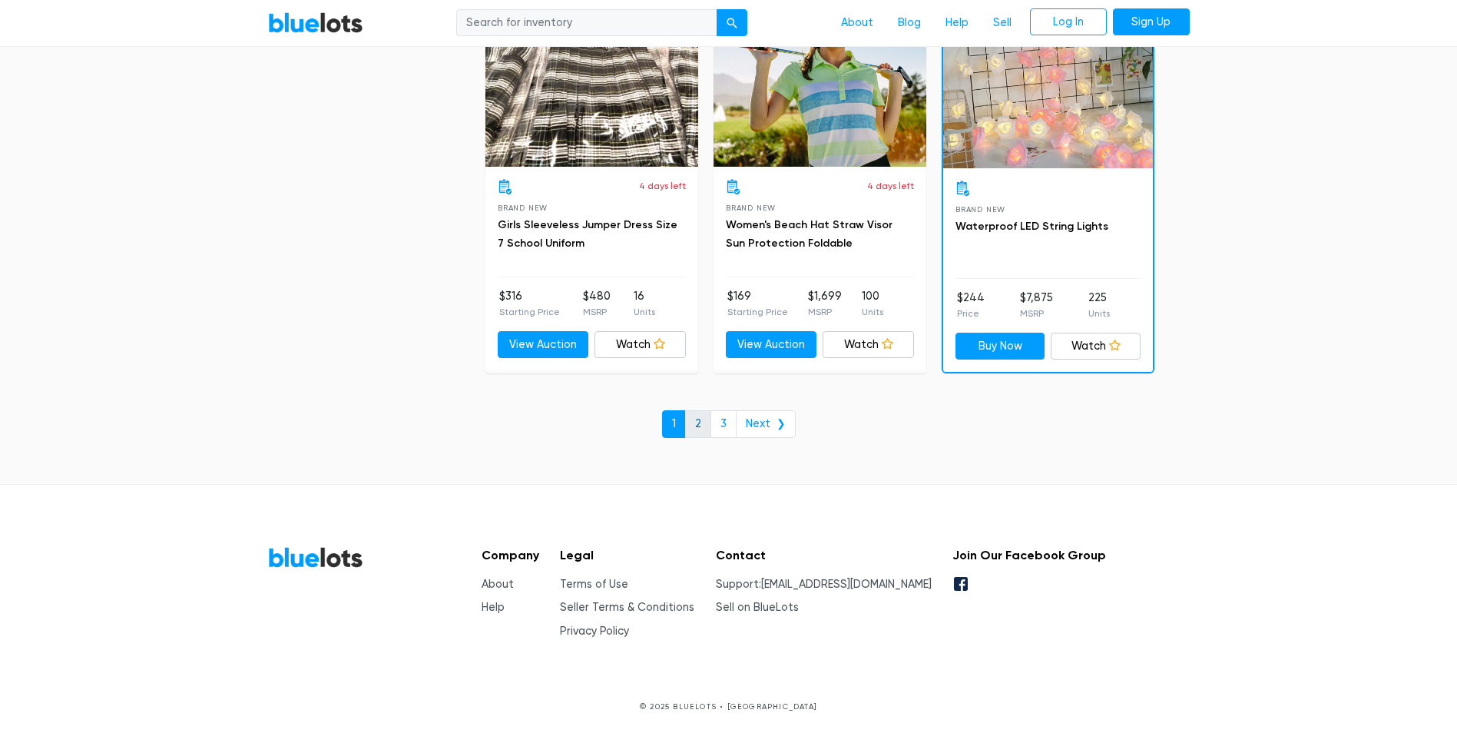
click at [696, 423] on link "2" at bounding box center [698, 424] width 26 height 28
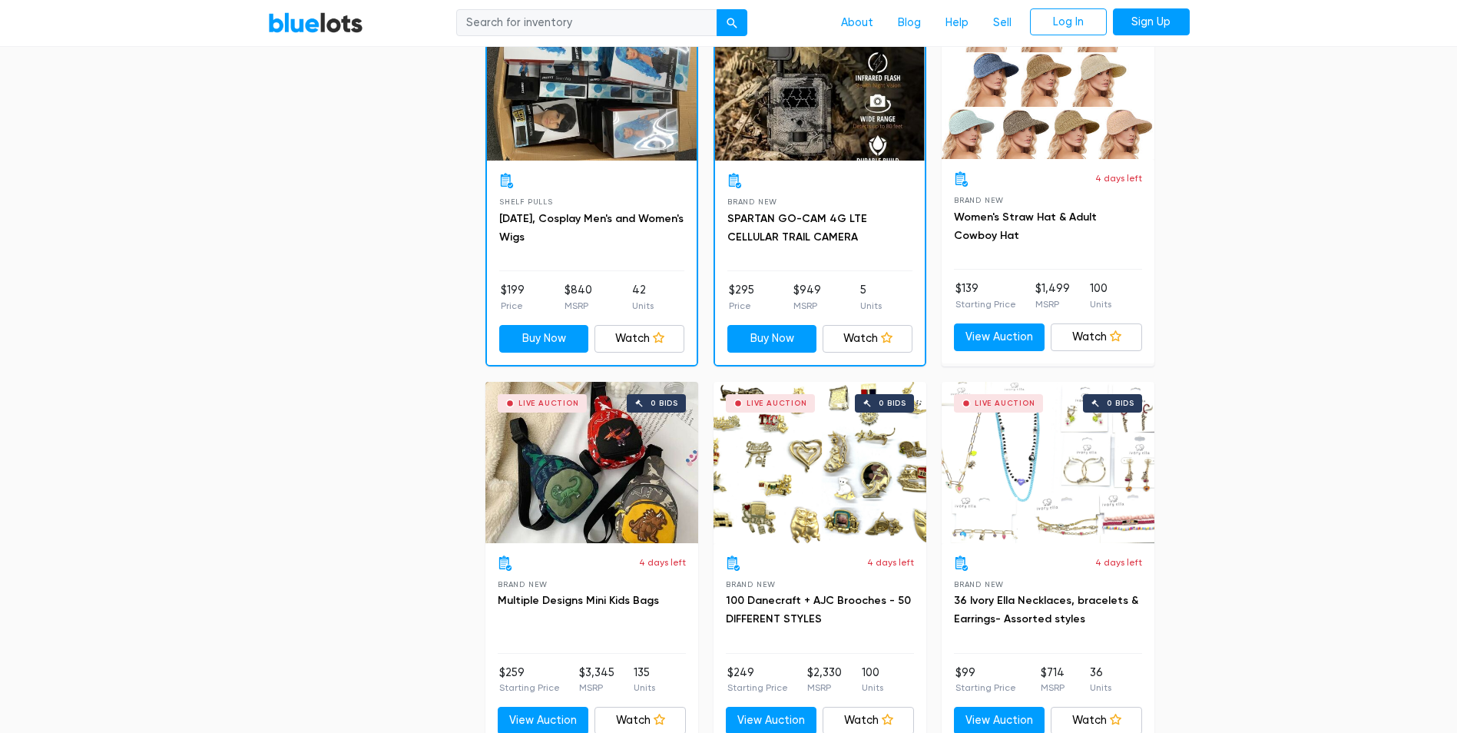
scroll to position [1383, 0]
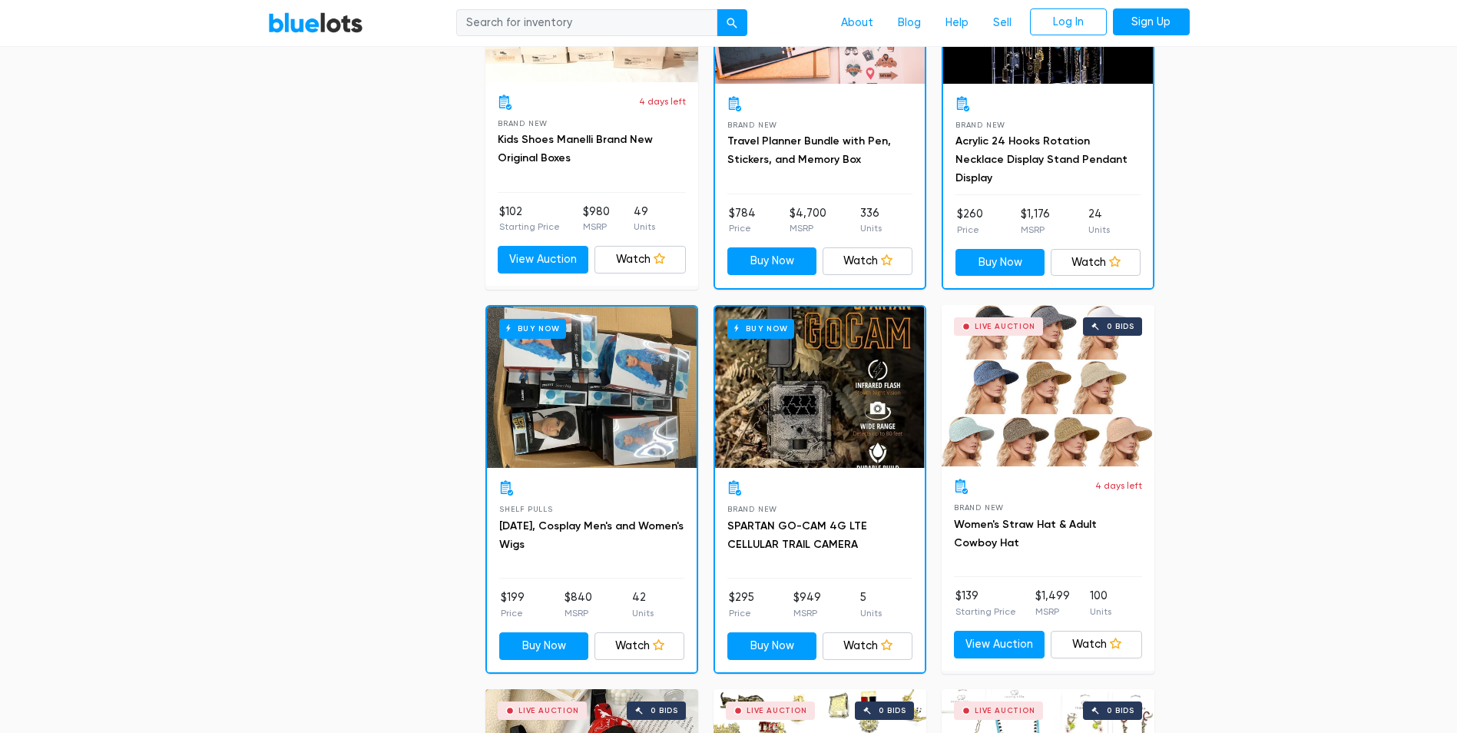
click at [550, 25] on input "search" at bounding box center [586, 23] width 261 height 28
type input "golf"
click at [742, 22] on button "submit" at bounding box center [732, 23] width 31 height 28
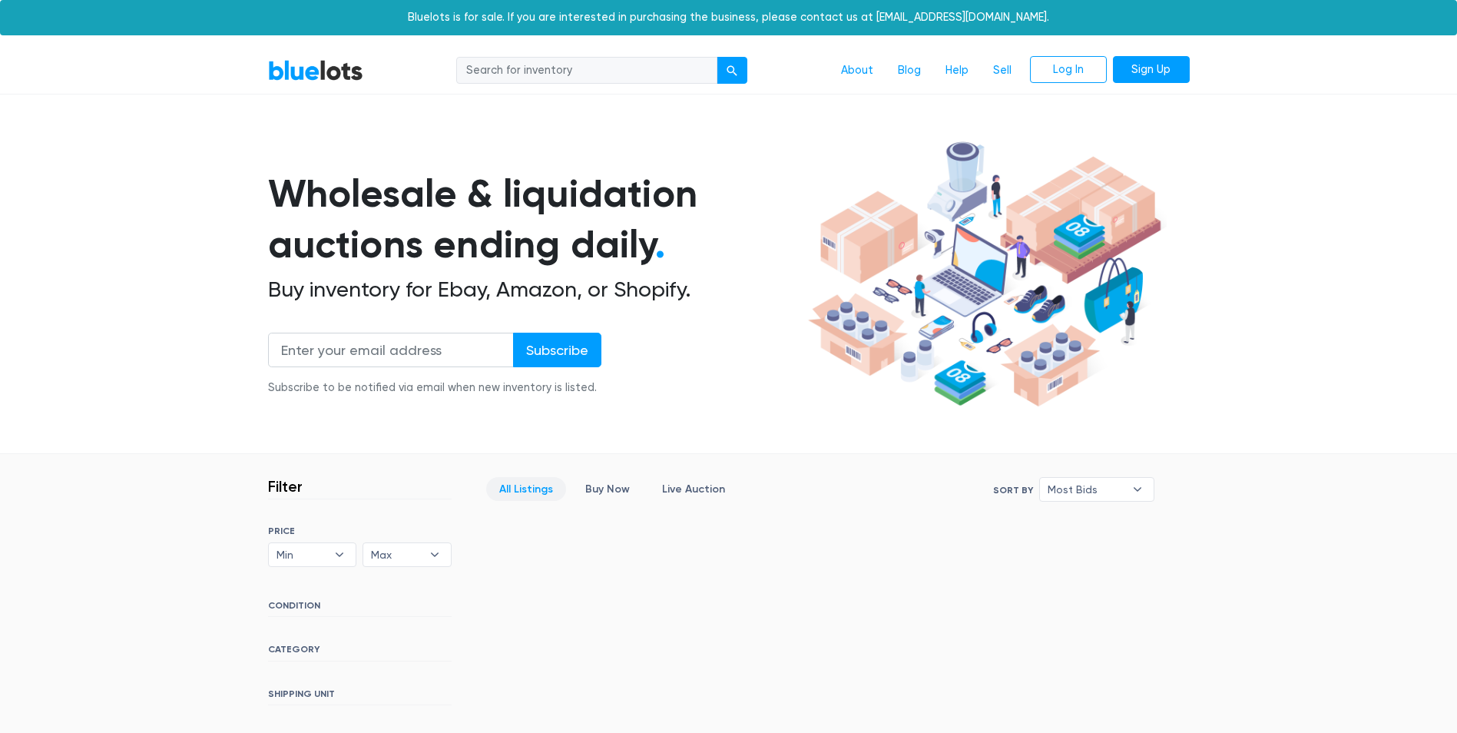
click at [574, 74] on input "search" at bounding box center [586, 71] width 261 height 28
type input "spart"
click at [717, 57] on button "submit" at bounding box center [732, 71] width 31 height 28
click at [281, 650] on h6 "CATEGORY" at bounding box center [360, 652] width 184 height 17
click at [351, 70] on link "BlueLots" at bounding box center [315, 70] width 95 height 22
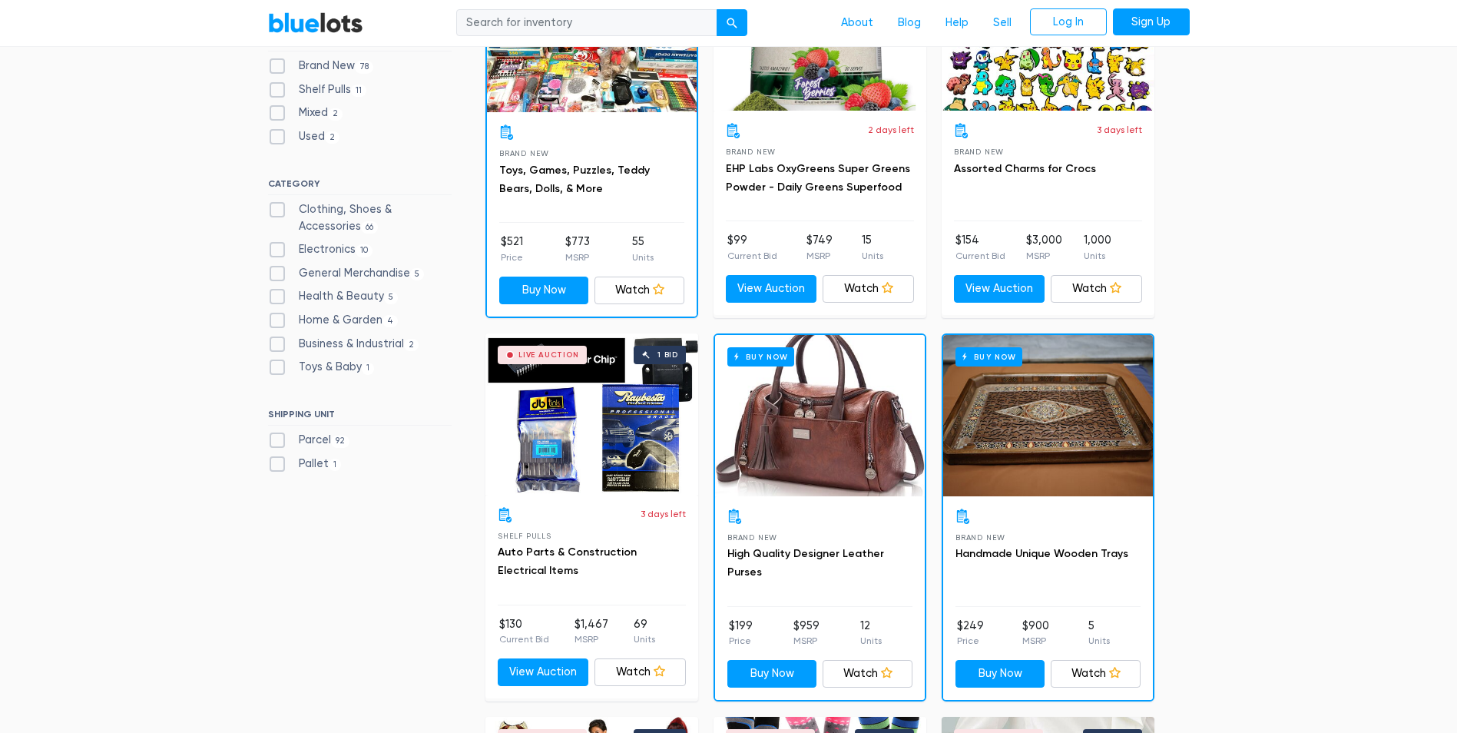
scroll to position [538, 0]
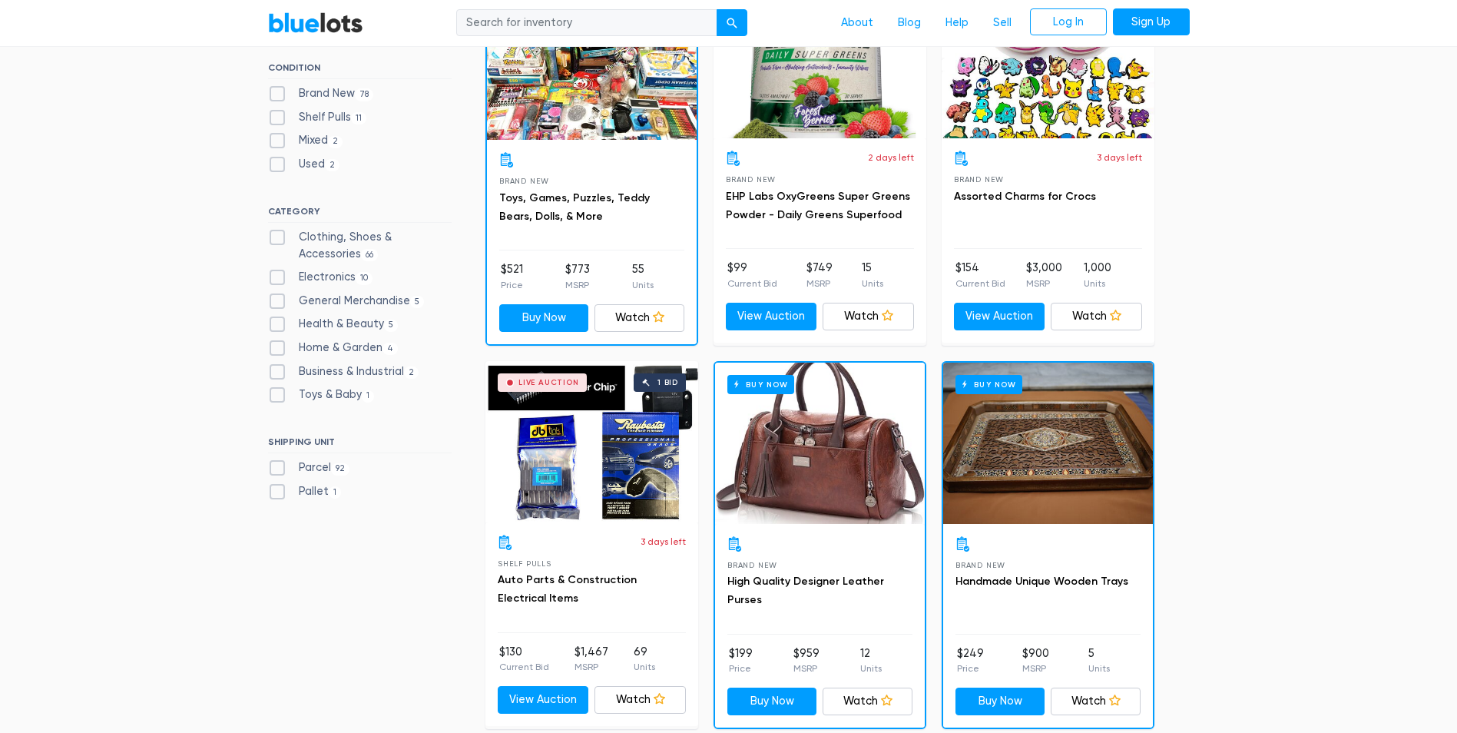
click at [282, 277] on label "Electronics 10" at bounding box center [320, 277] width 105 height 17
click at [278, 277] on input "Electronics 10" at bounding box center [273, 274] width 10 height 10
checkbox input "true"
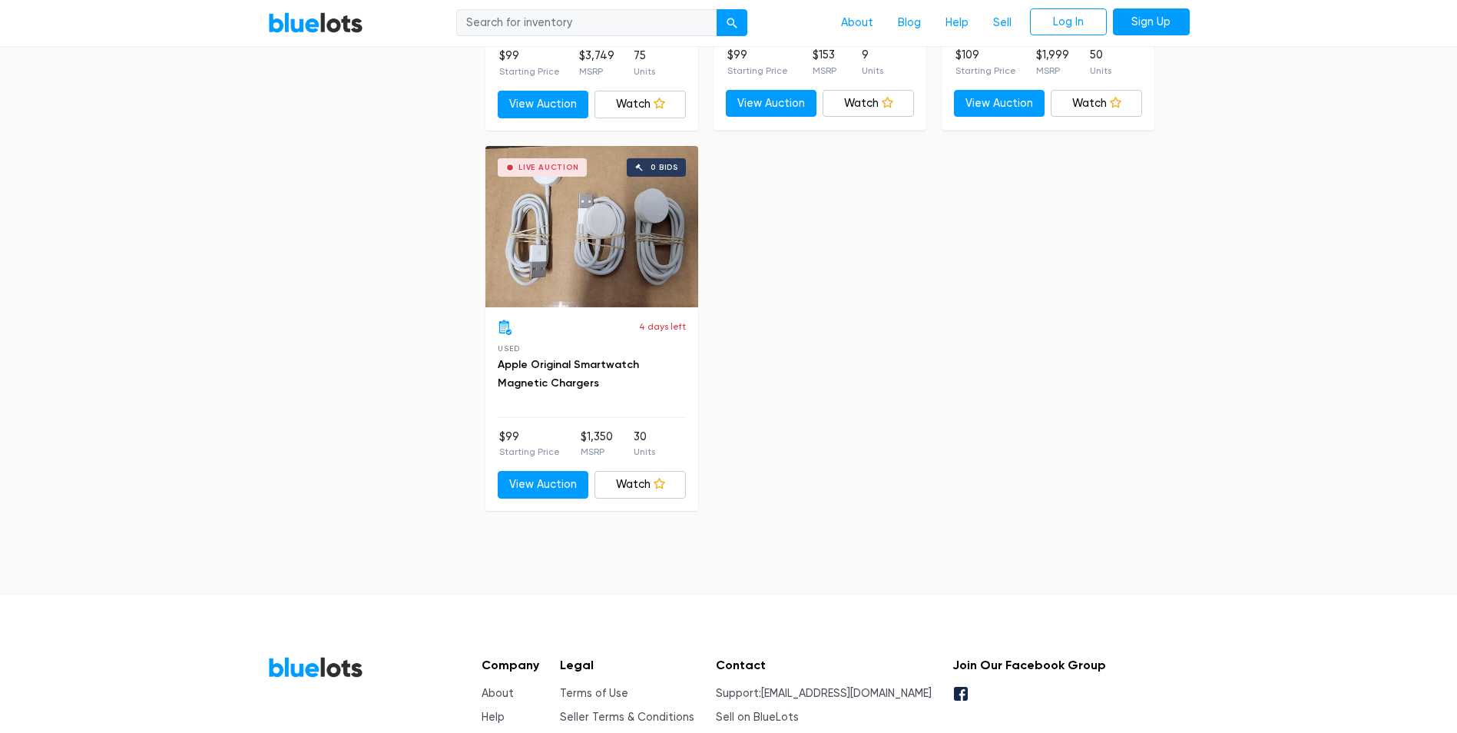
scroll to position [2257, 0]
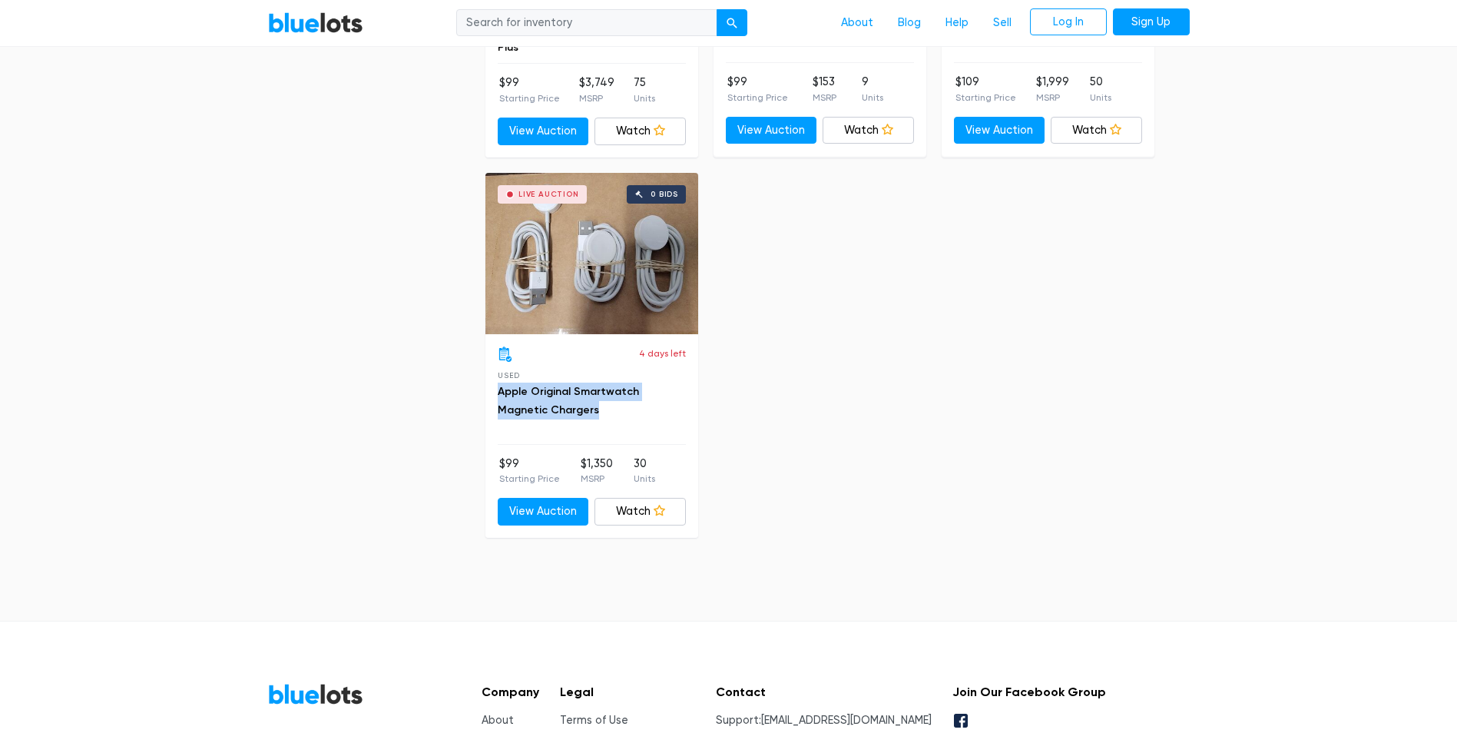
drag, startPoint x: 491, startPoint y: 386, endPoint x: 646, endPoint y: 421, distance: 159.2
click at [646, 421] on div "4 days left Used Apple Original Smartwatch Magnetic Chargers $99 Starting Price…" at bounding box center [592, 436] width 213 height 204
copy link "Apple Original Smartwatch Magnetic Chargers"
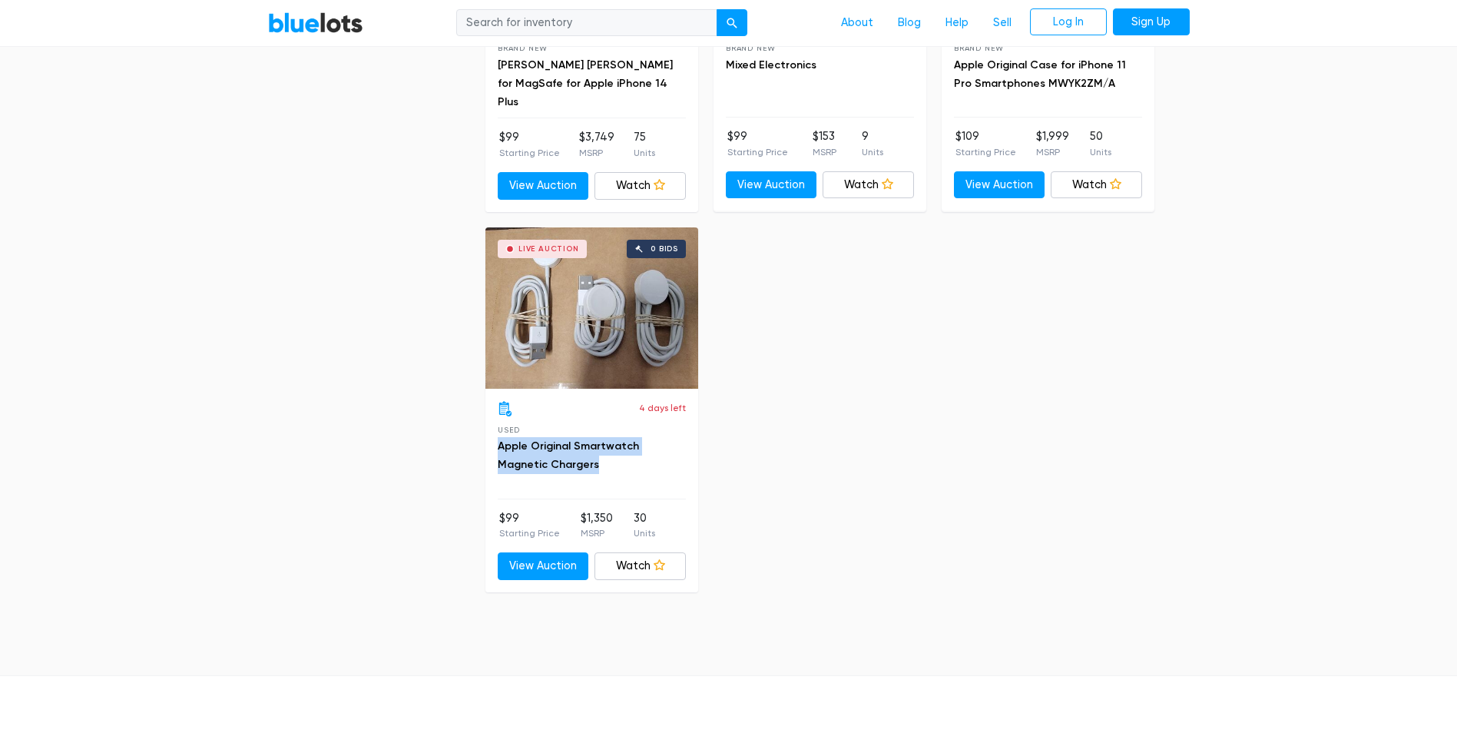
scroll to position [2180, 0]
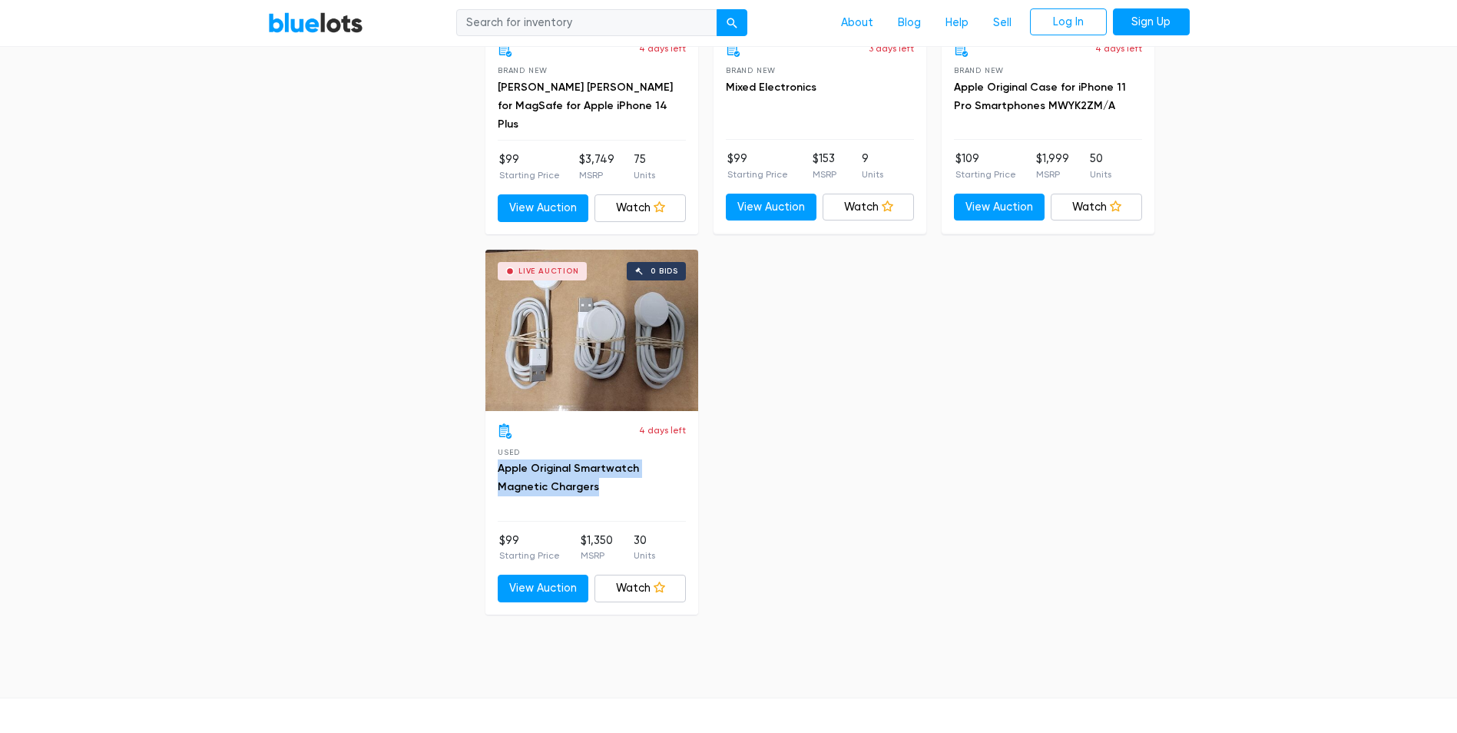
click at [641, 333] on div "Live Auction 0 bids" at bounding box center [592, 330] width 213 height 161
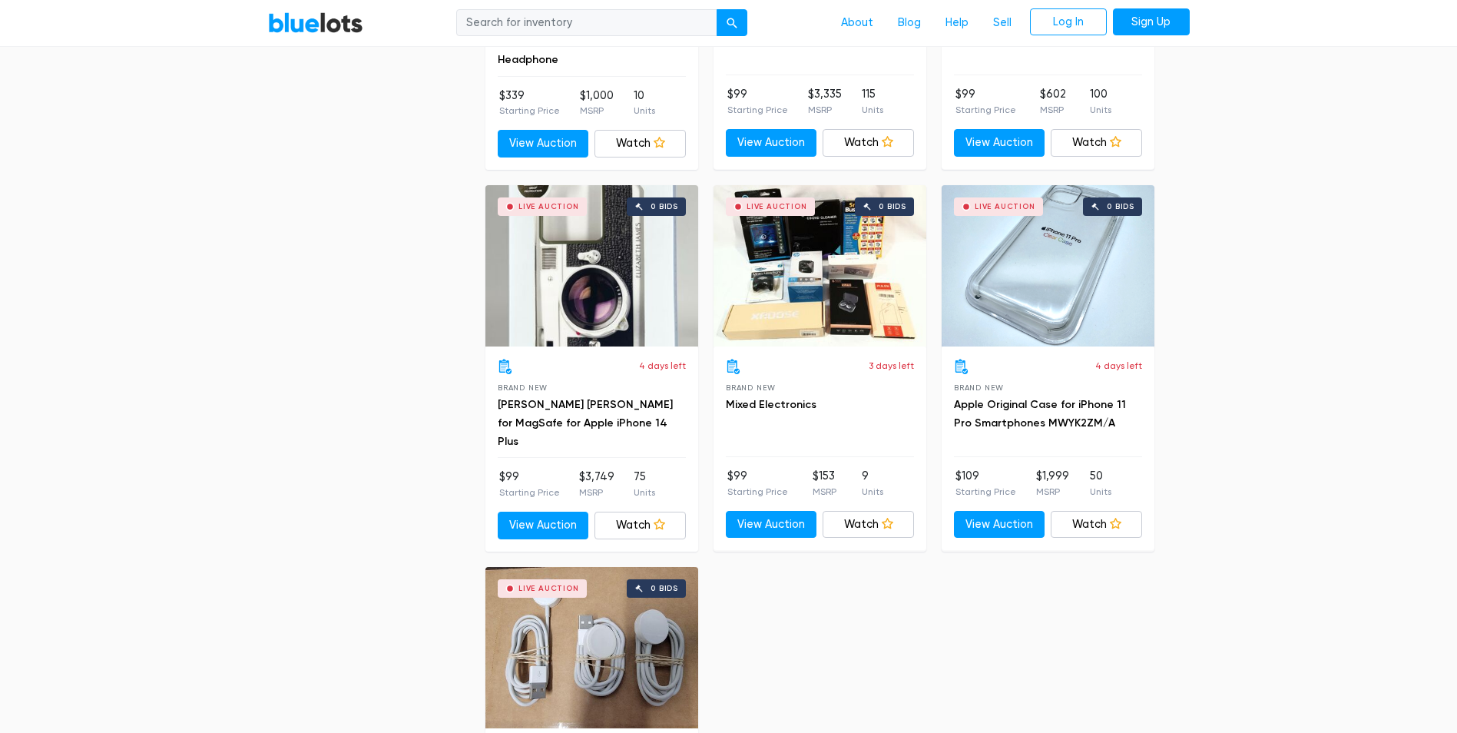
scroll to position [1873, 0]
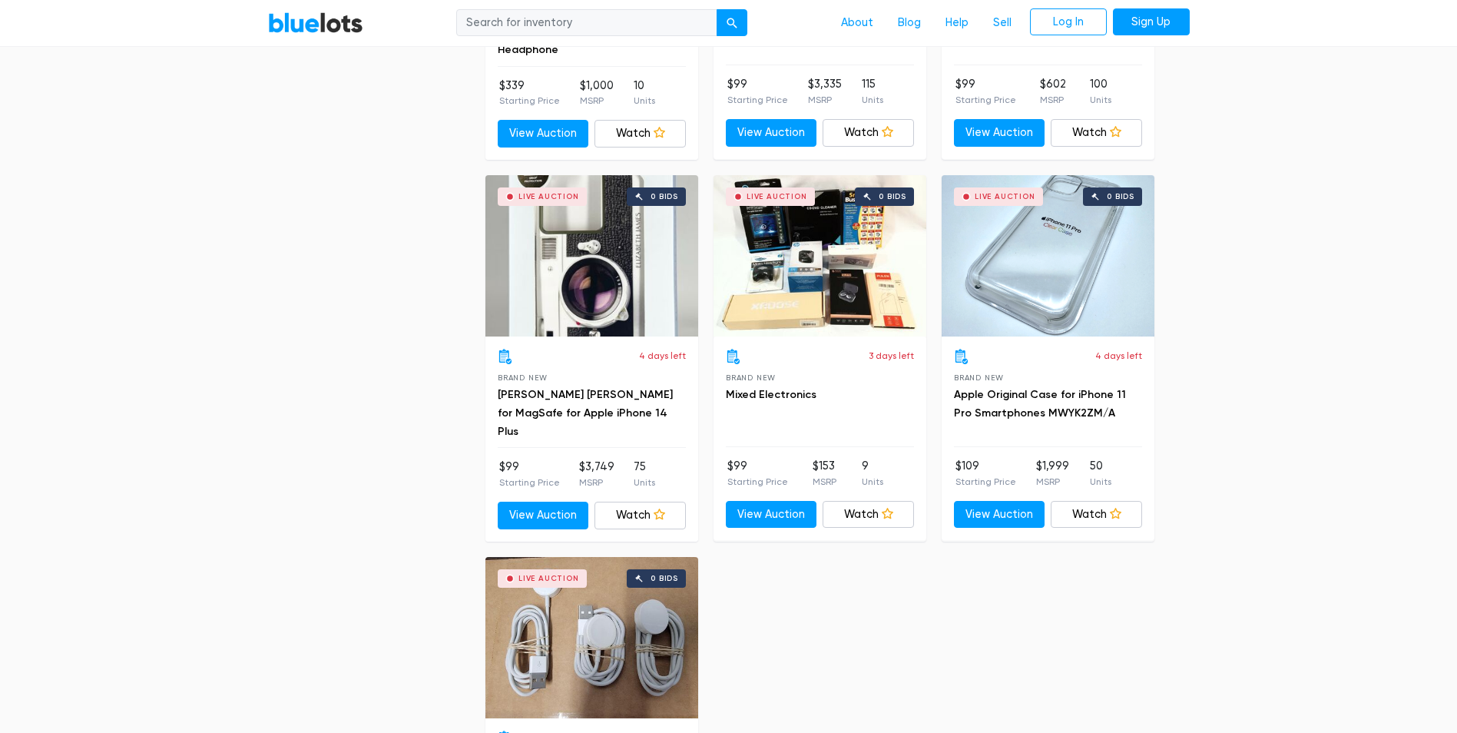
click at [817, 267] on div "Live Auction 0 bids" at bounding box center [820, 255] width 213 height 161
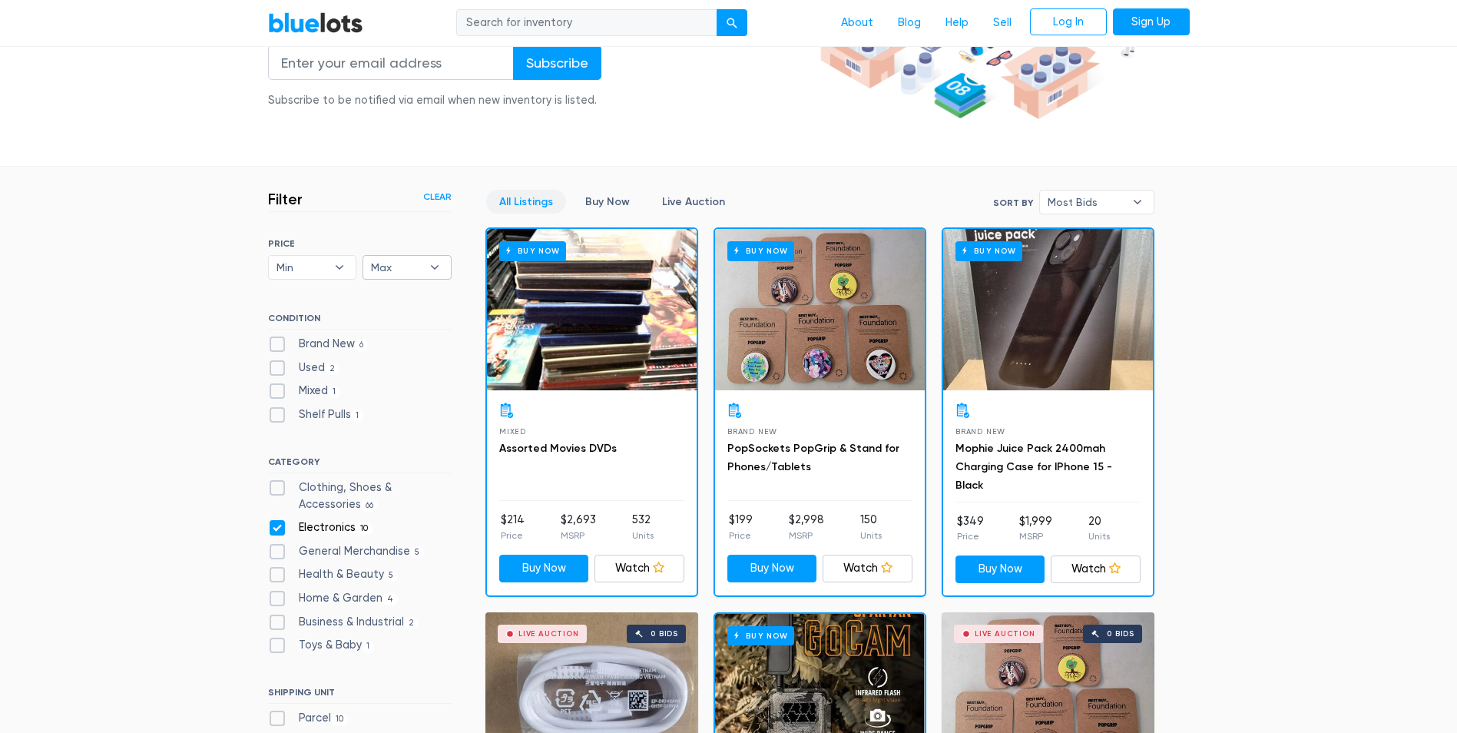
scroll to position [336, 0]
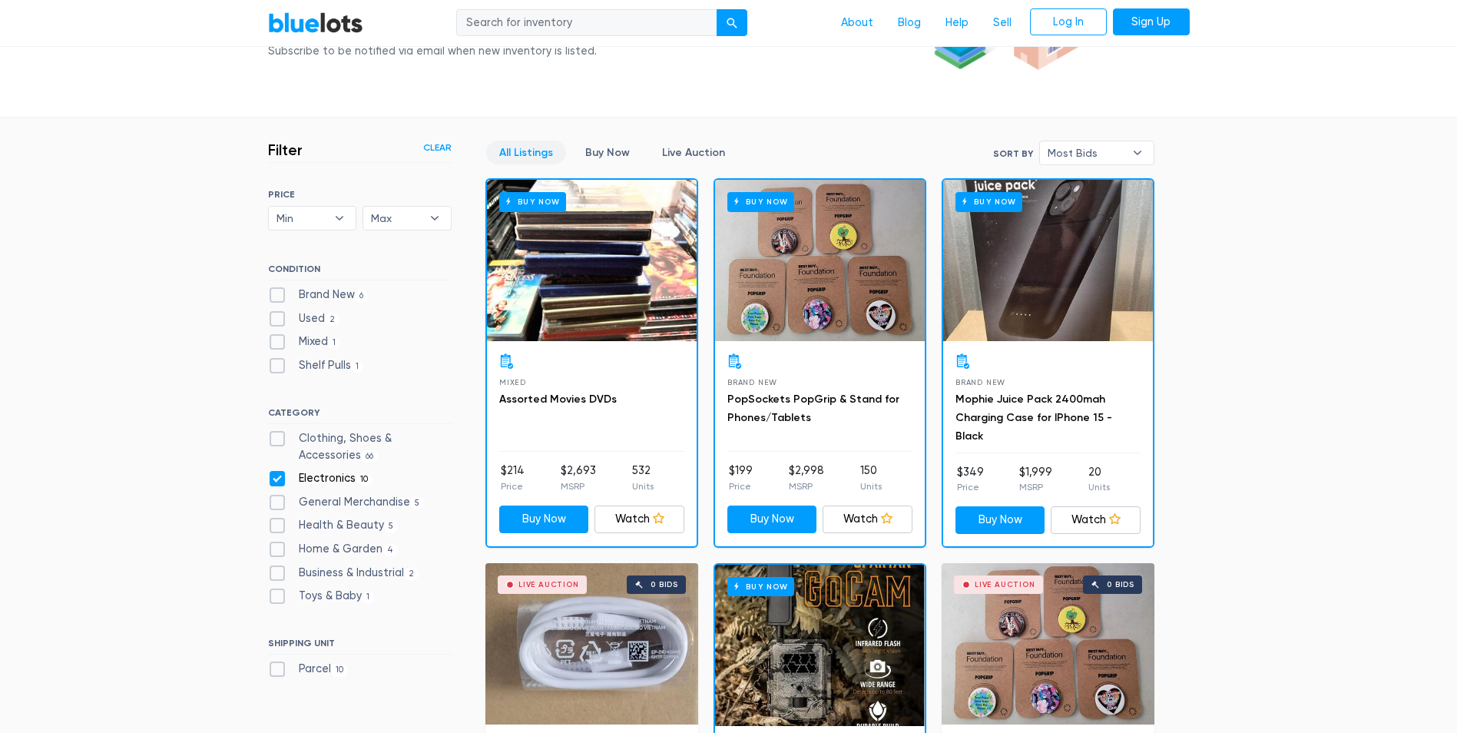
click at [794, 257] on div "Buy Now" at bounding box center [820, 260] width 210 height 161
click at [312, 436] on label "Clothing, Shoes & Accessories 66" at bounding box center [360, 446] width 184 height 33
click at [278, 436] on Accessories"] "Clothing, Shoes & Accessories 66" at bounding box center [273, 435] width 10 height 10
checkbox Accessories"] "true"
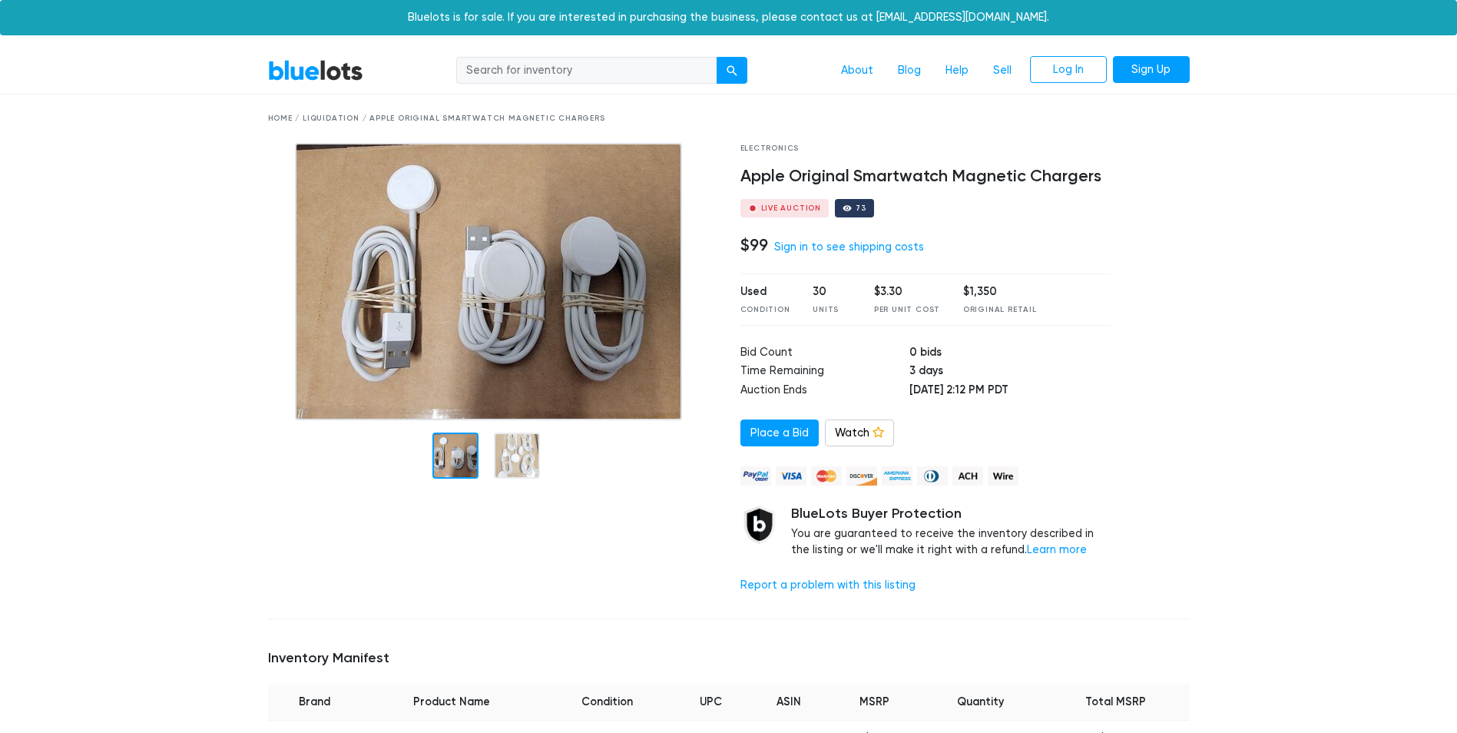
click at [604, 266] on img at bounding box center [488, 281] width 387 height 277
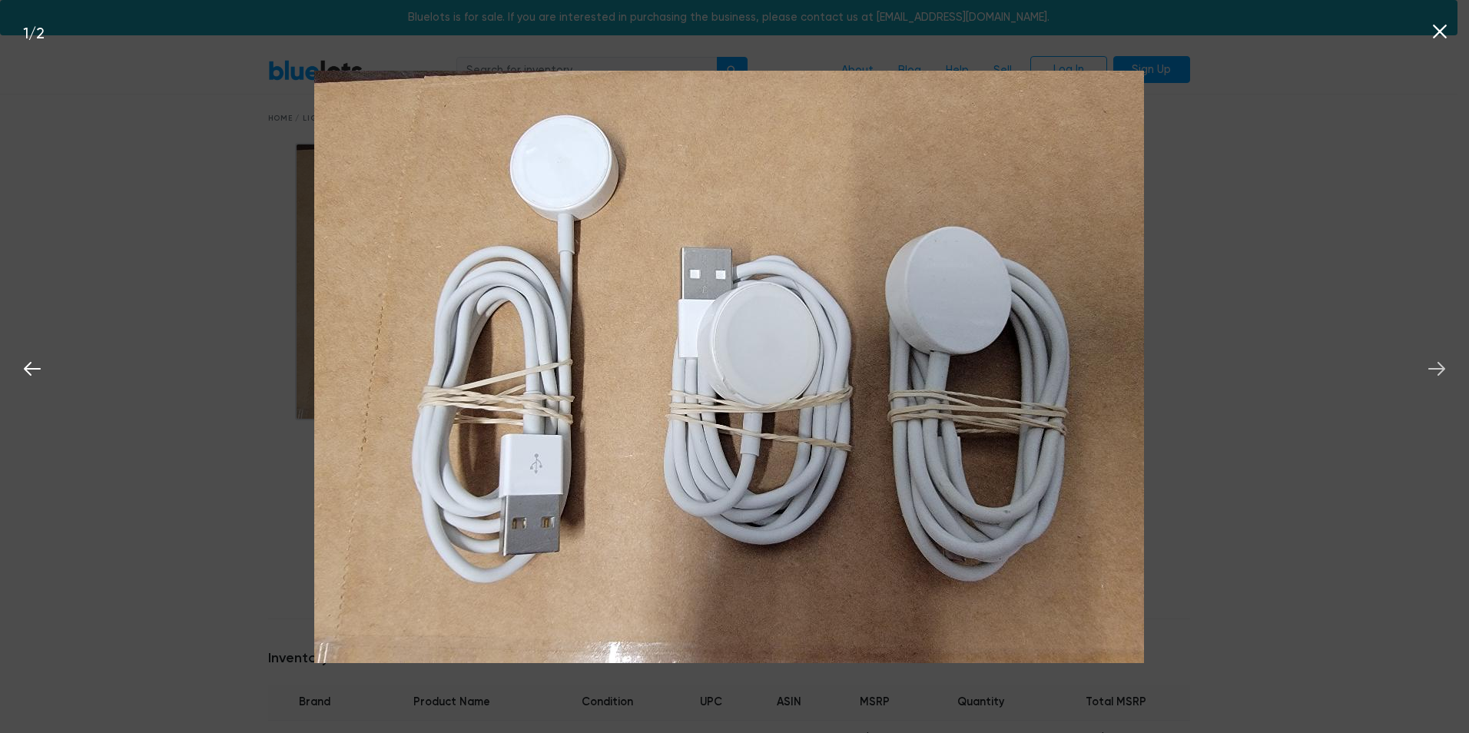
click at [1440, 370] on icon at bounding box center [1436, 368] width 23 height 23
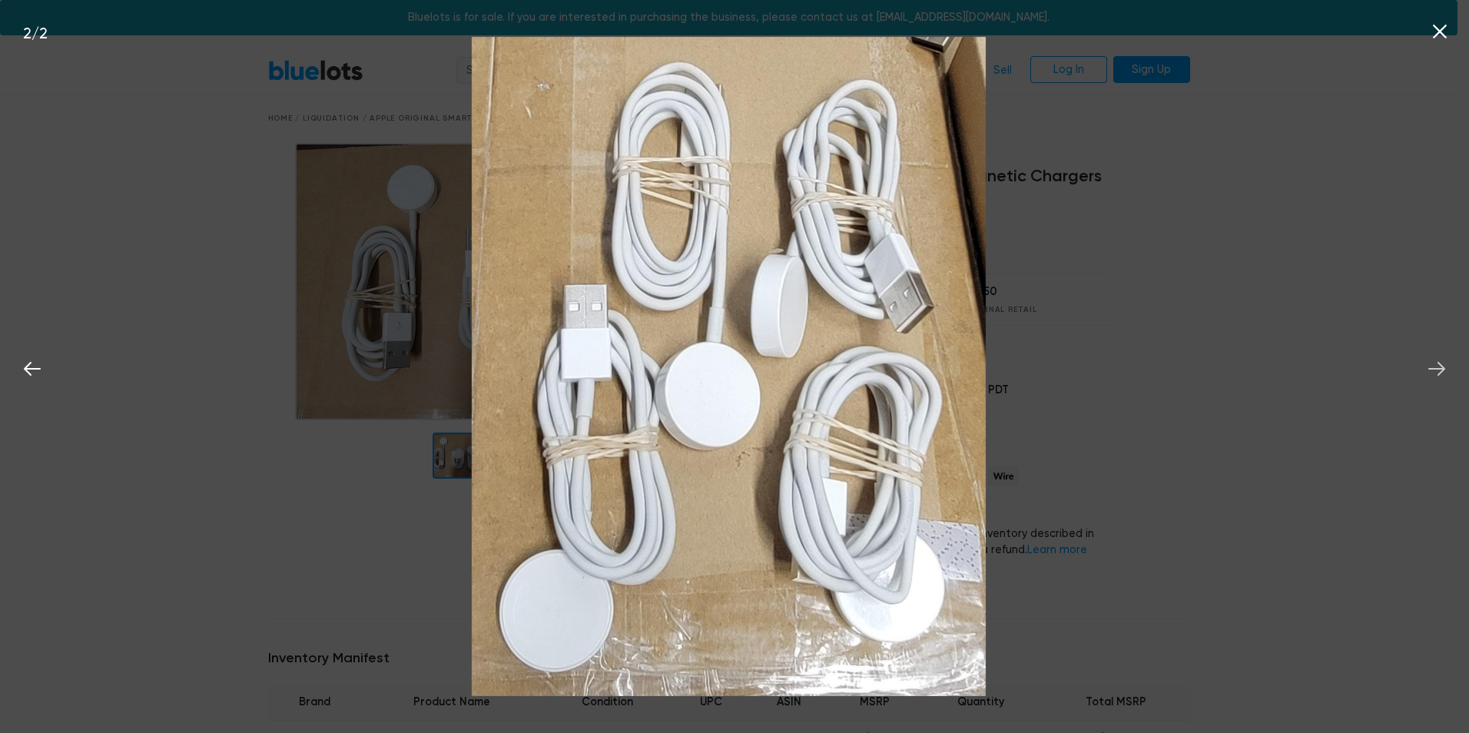
click at [1440, 370] on icon at bounding box center [1436, 368] width 23 height 23
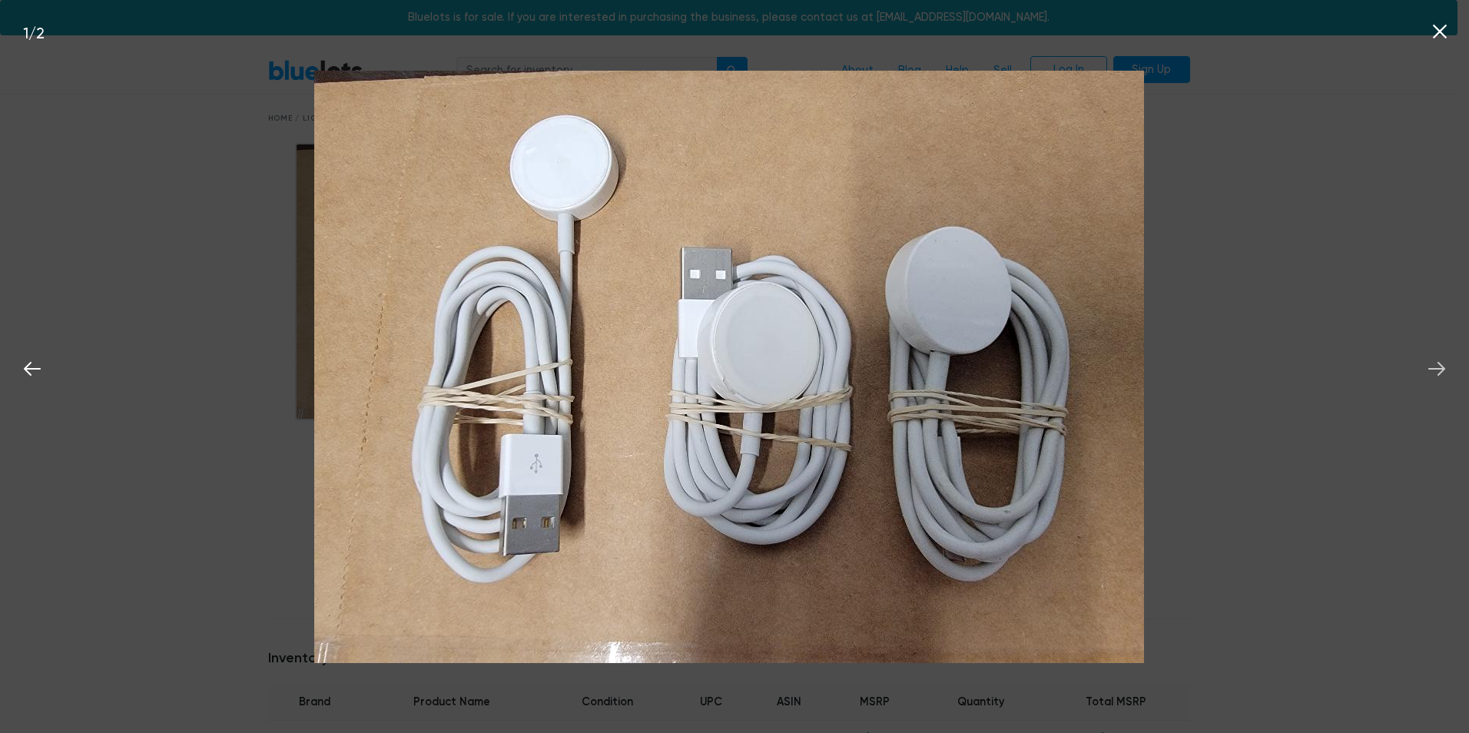
click at [1440, 370] on icon at bounding box center [1436, 368] width 23 height 23
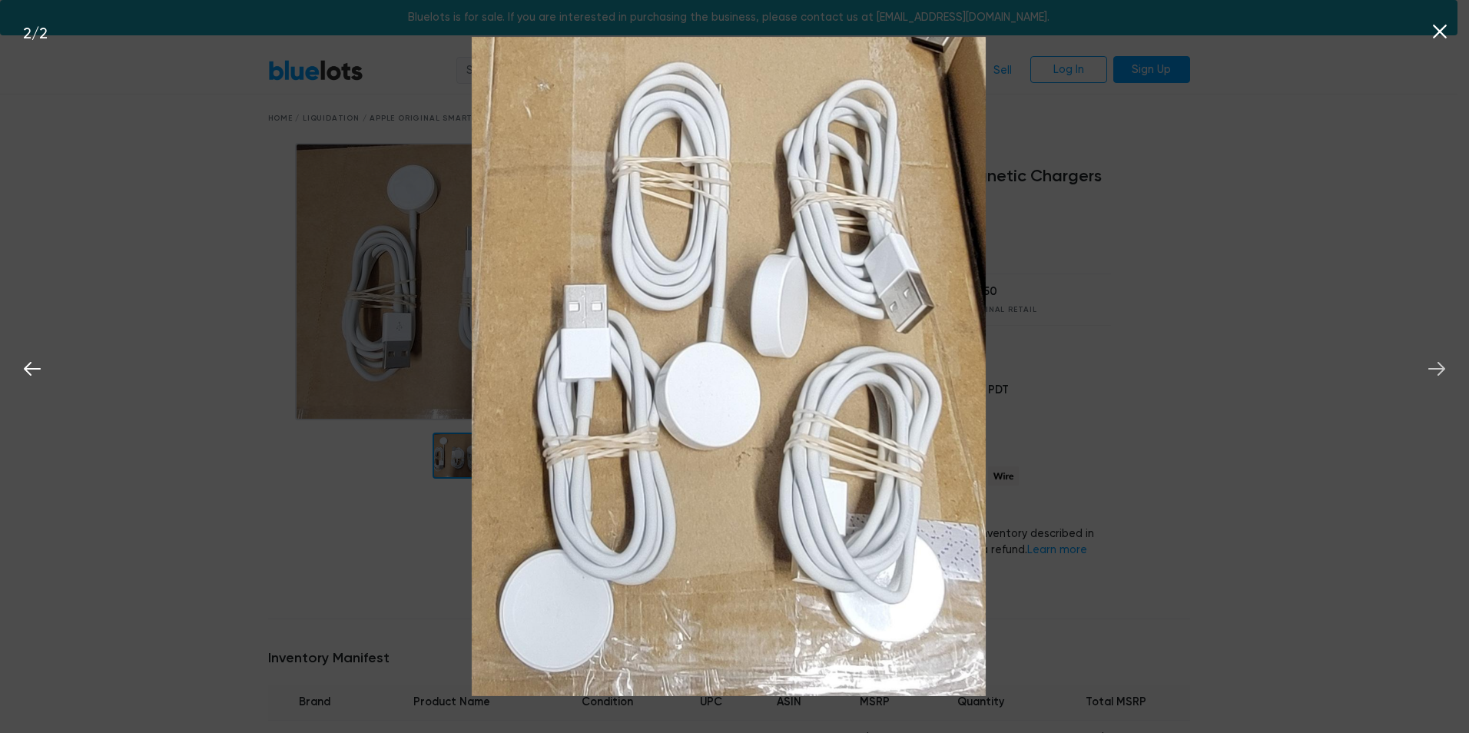
click at [1440, 370] on icon at bounding box center [1436, 368] width 23 height 23
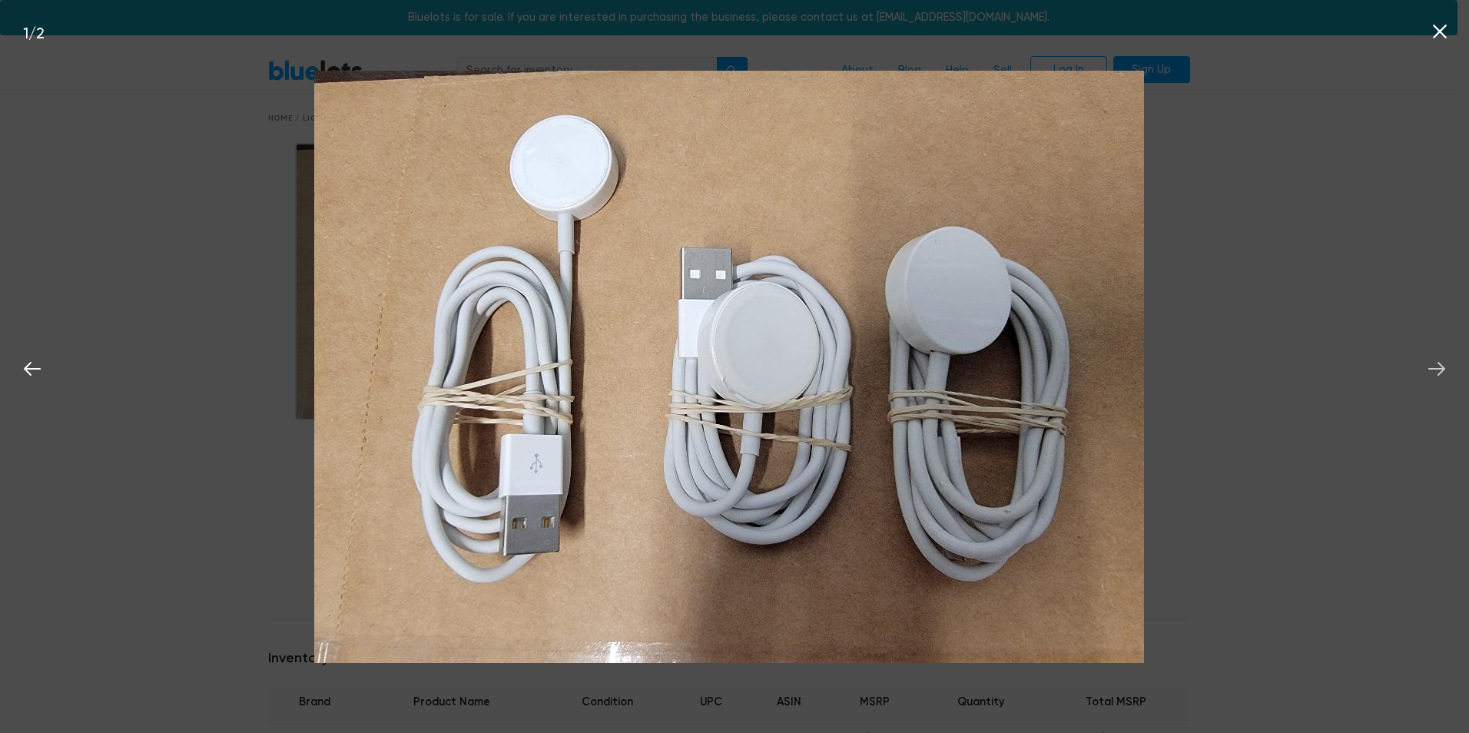
click at [1440, 370] on icon at bounding box center [1436, 368] width 23 height 23
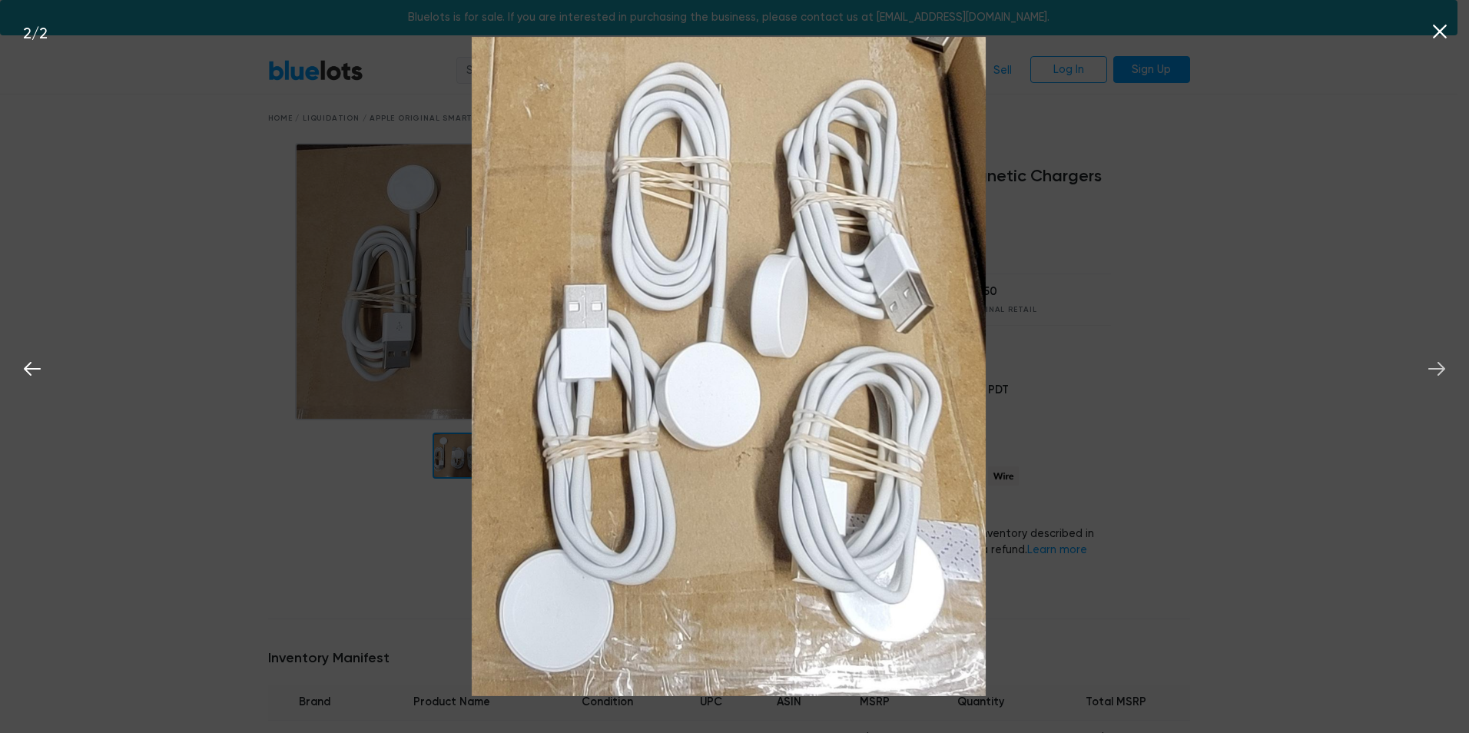
click at [1440, 370] on icon at bounding box center [1436, 368] width 23 height 23
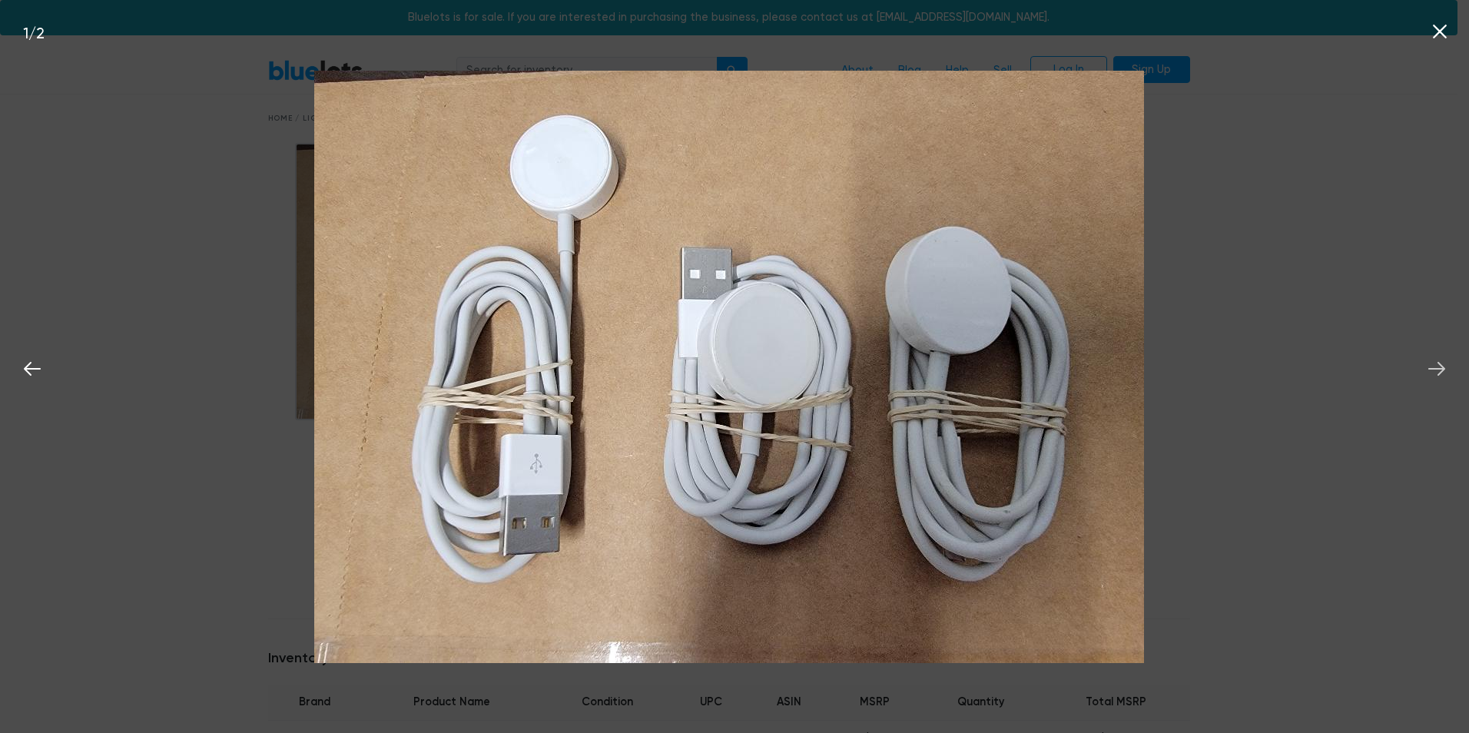
click at [1433, 371] on icon at bounding box center [1436, 368] width 23 height 23
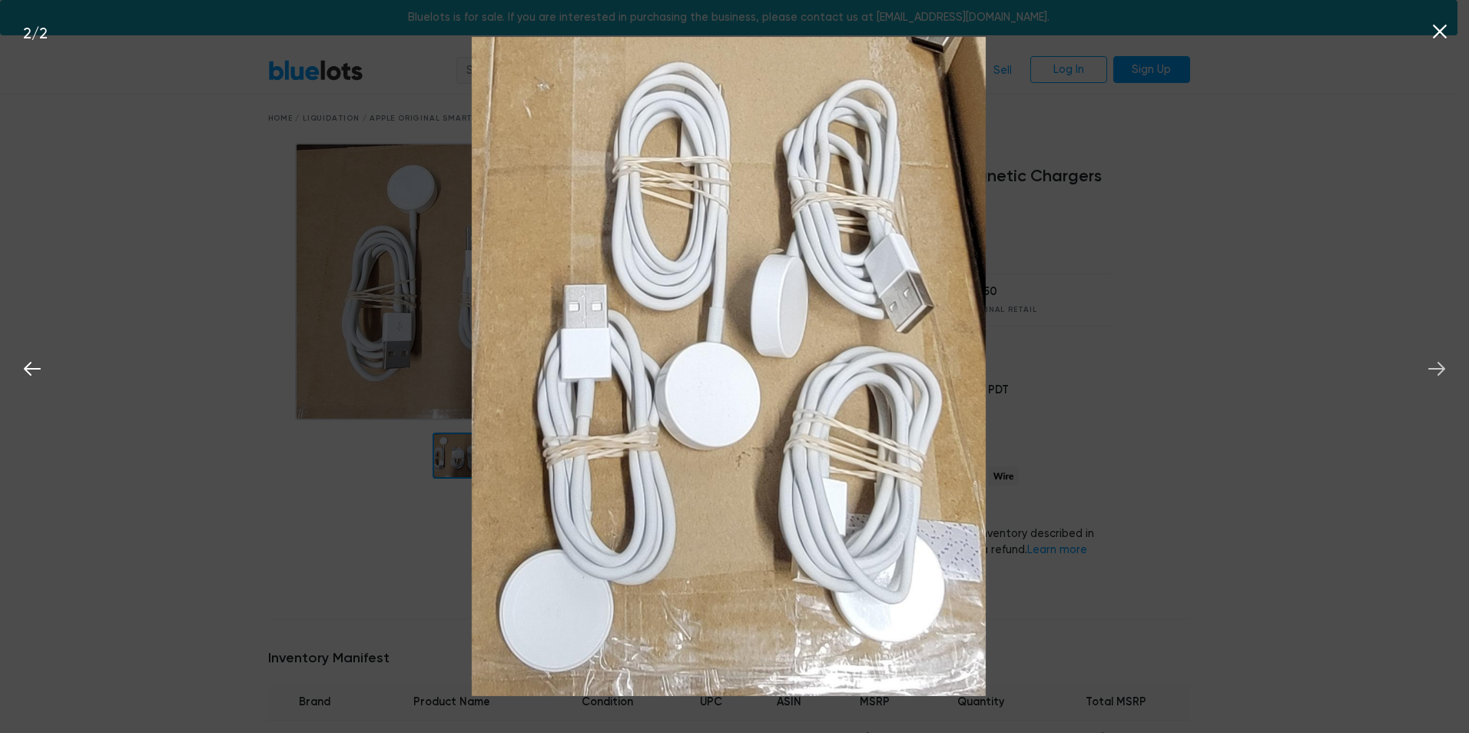
click at [1447, 371] on icon at bounding box center [1436, 368] width 23 height 23
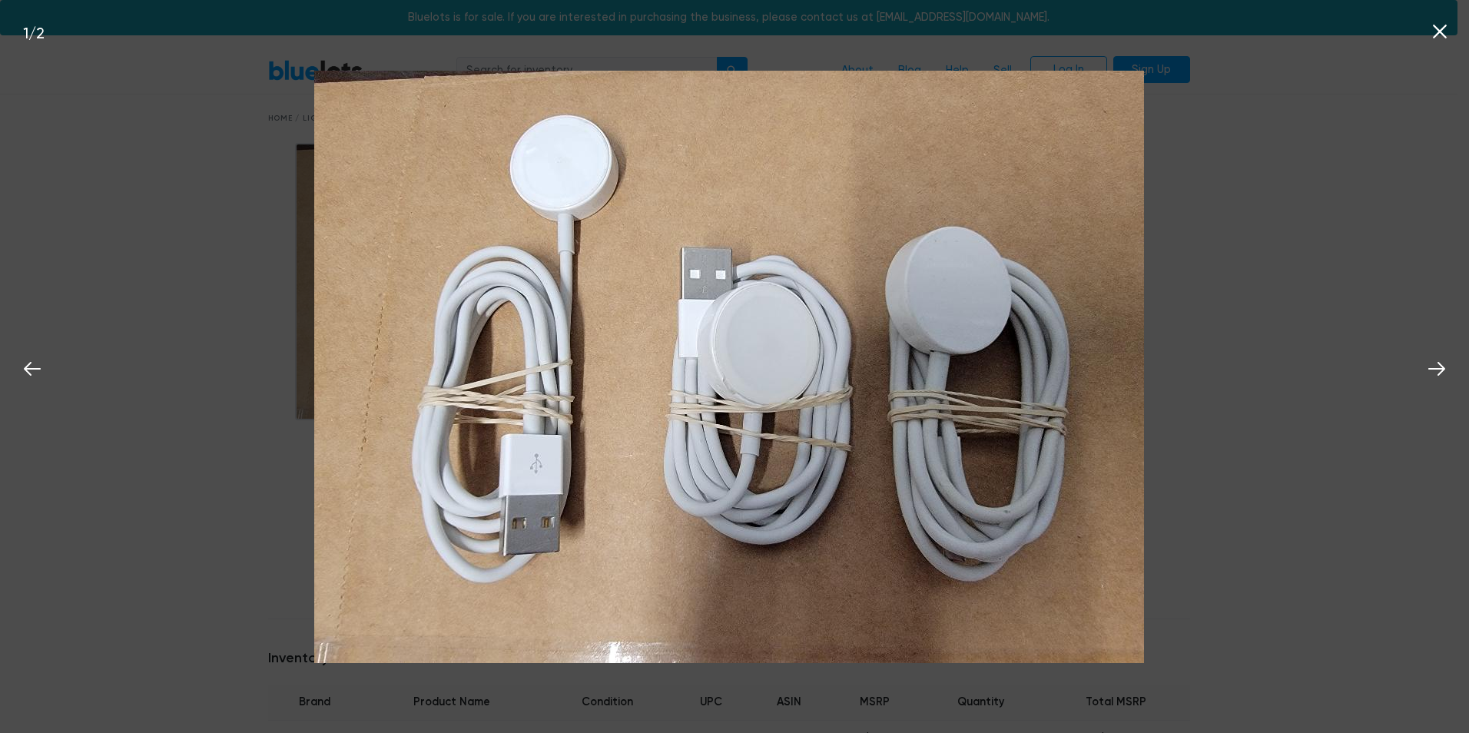
click at [1443, 31] on icon at bounding box center [1439, 31] width 23 height 23
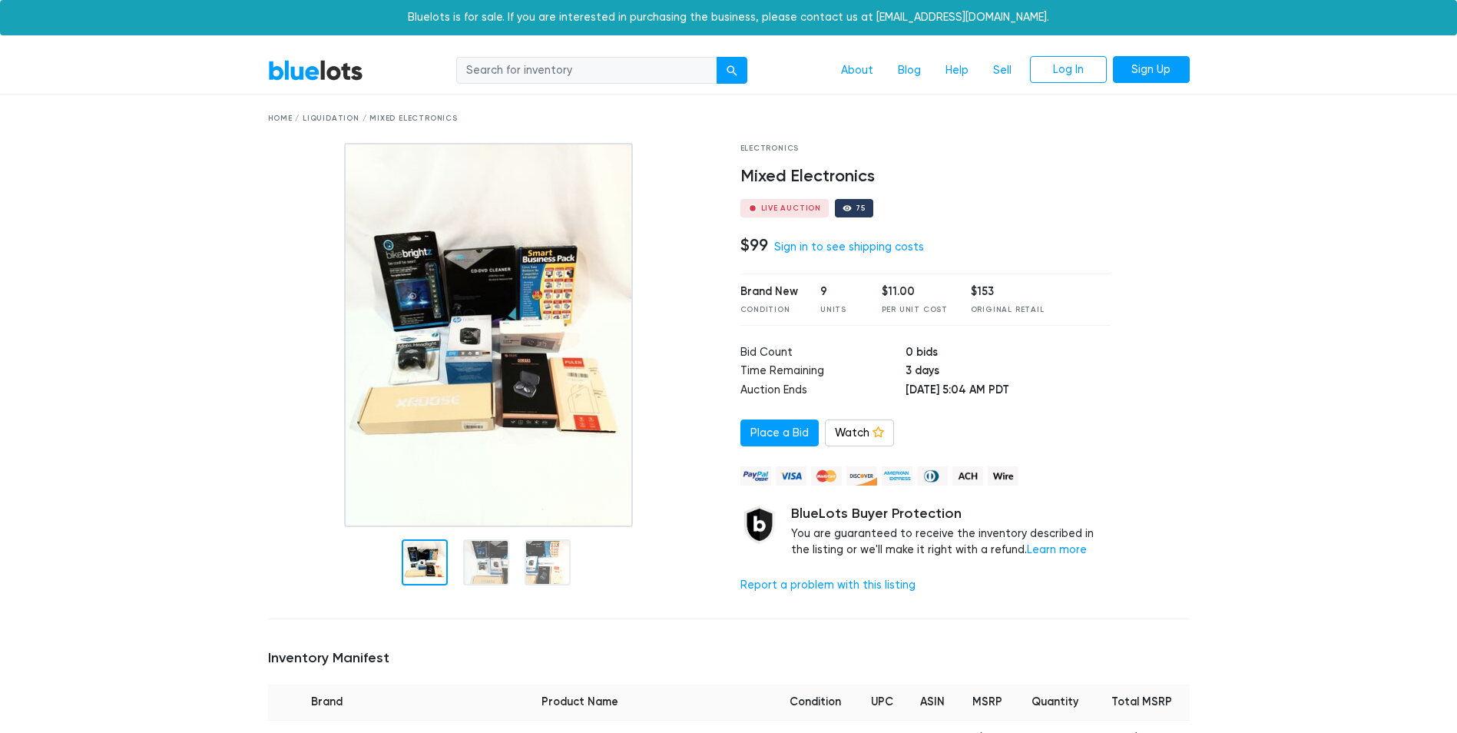
click at [521, 363] on img at bounding box center [488, 335] width 289 height 384
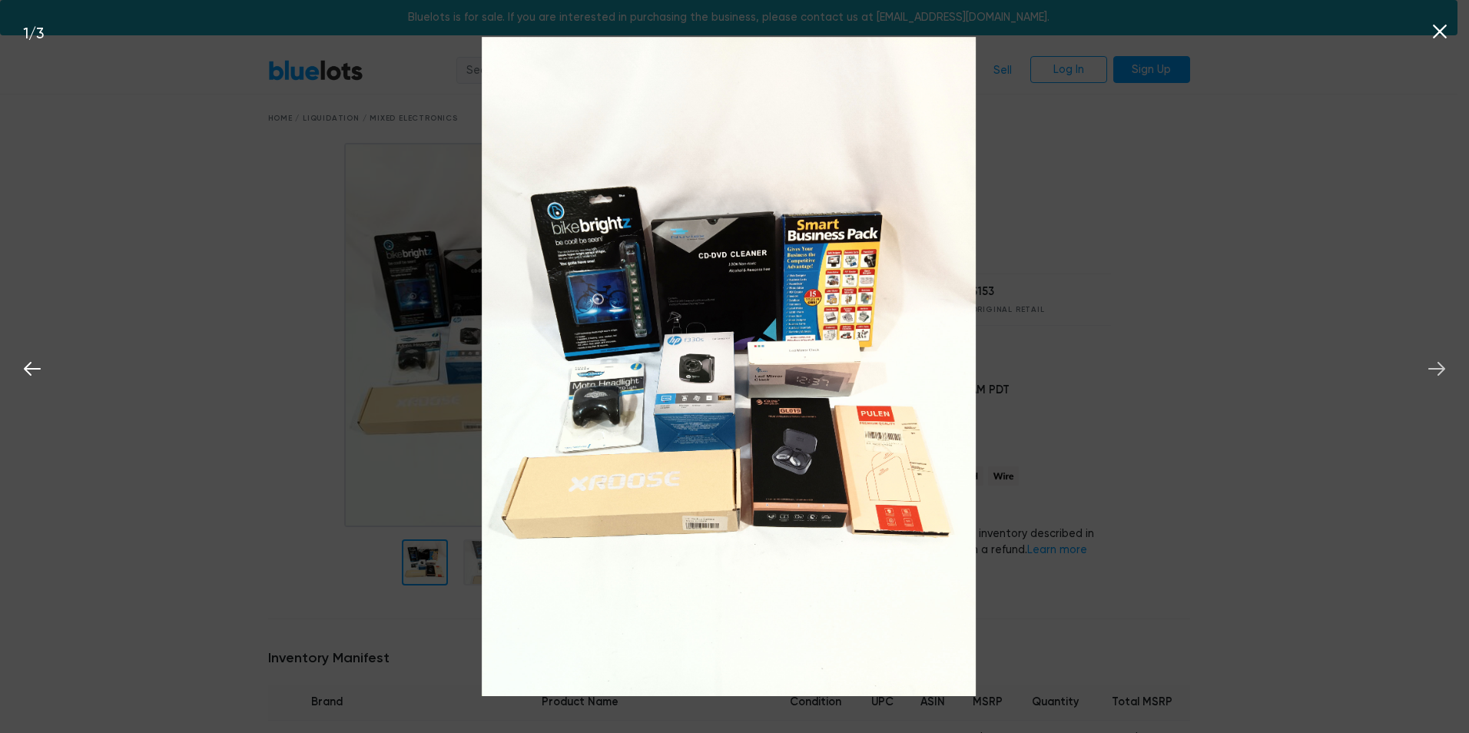
click at [1427, 367] on icon at bounding box center [1436, 368] width 23 height 23
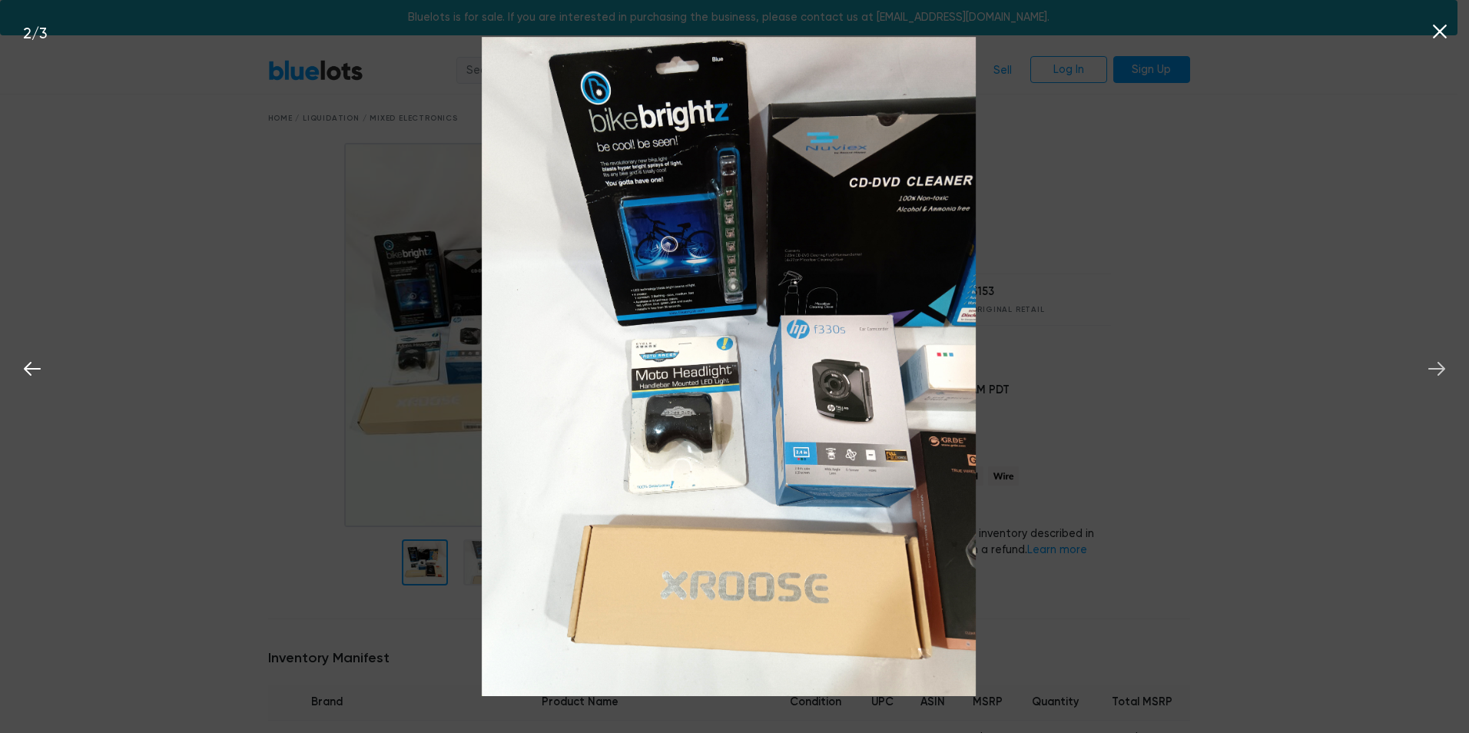
click at [1439, 360] on icon at bounding box center [1436, 368] width 23 height 23
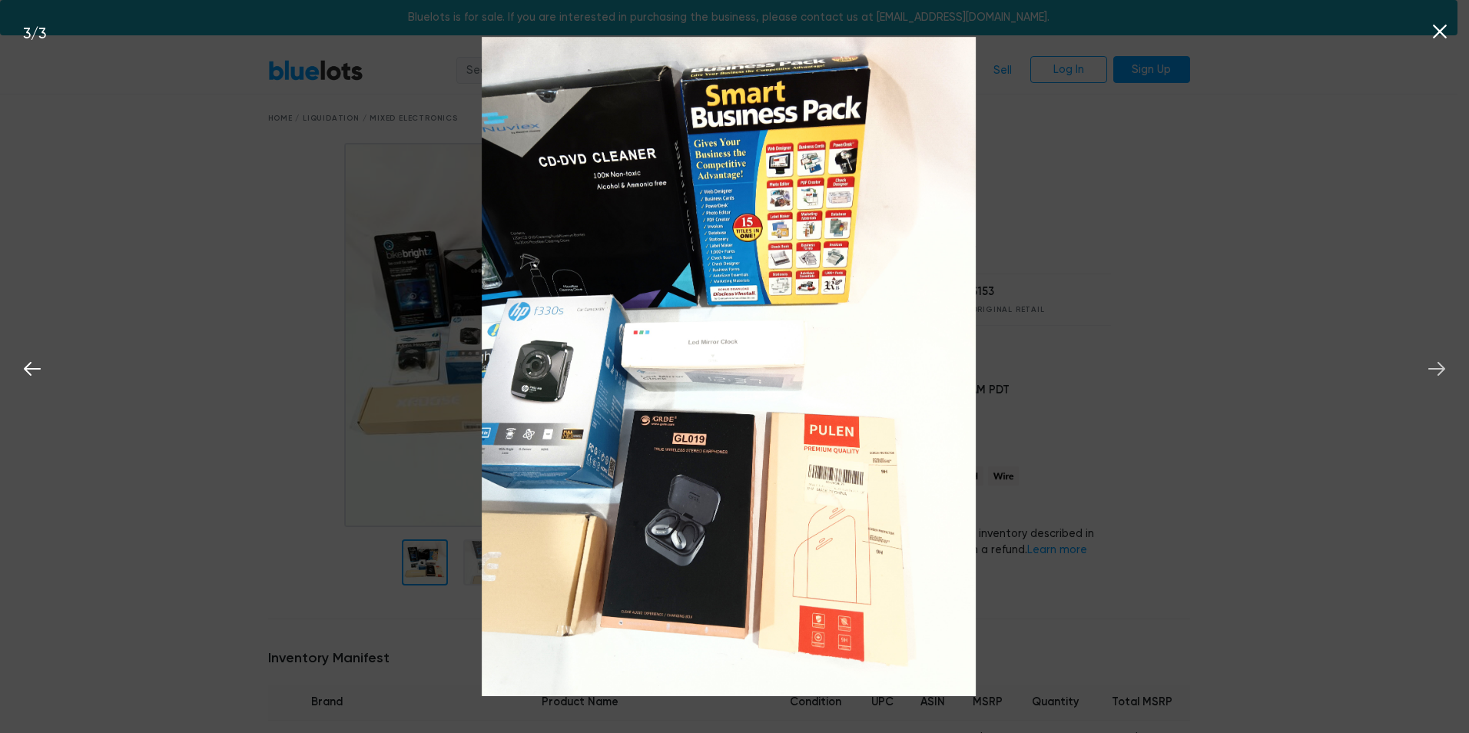
click at [1427, 360] on icon at bounding box center [1436, 368] width 23 height 23
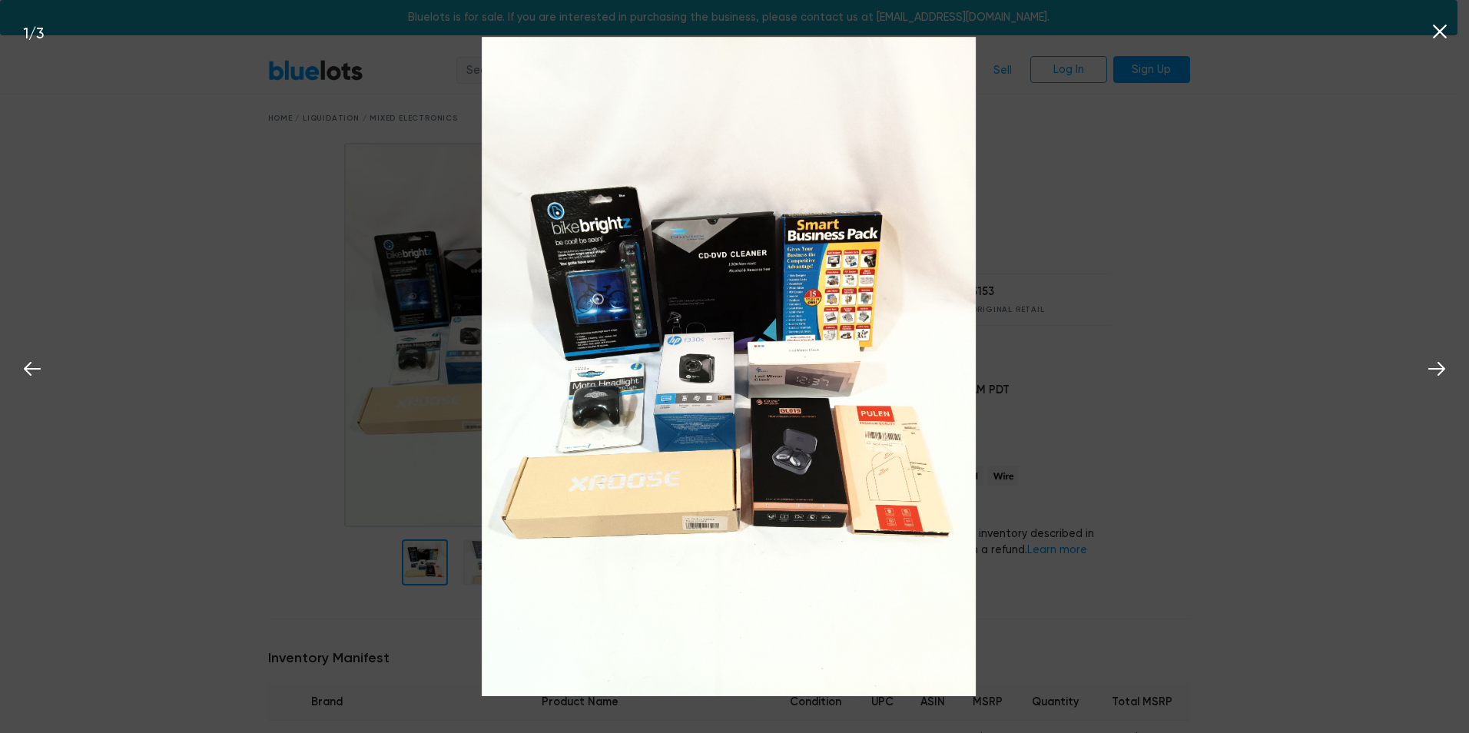
click at [1430, 31] on icon at bounding box center [1439, 31] width 23 height 23
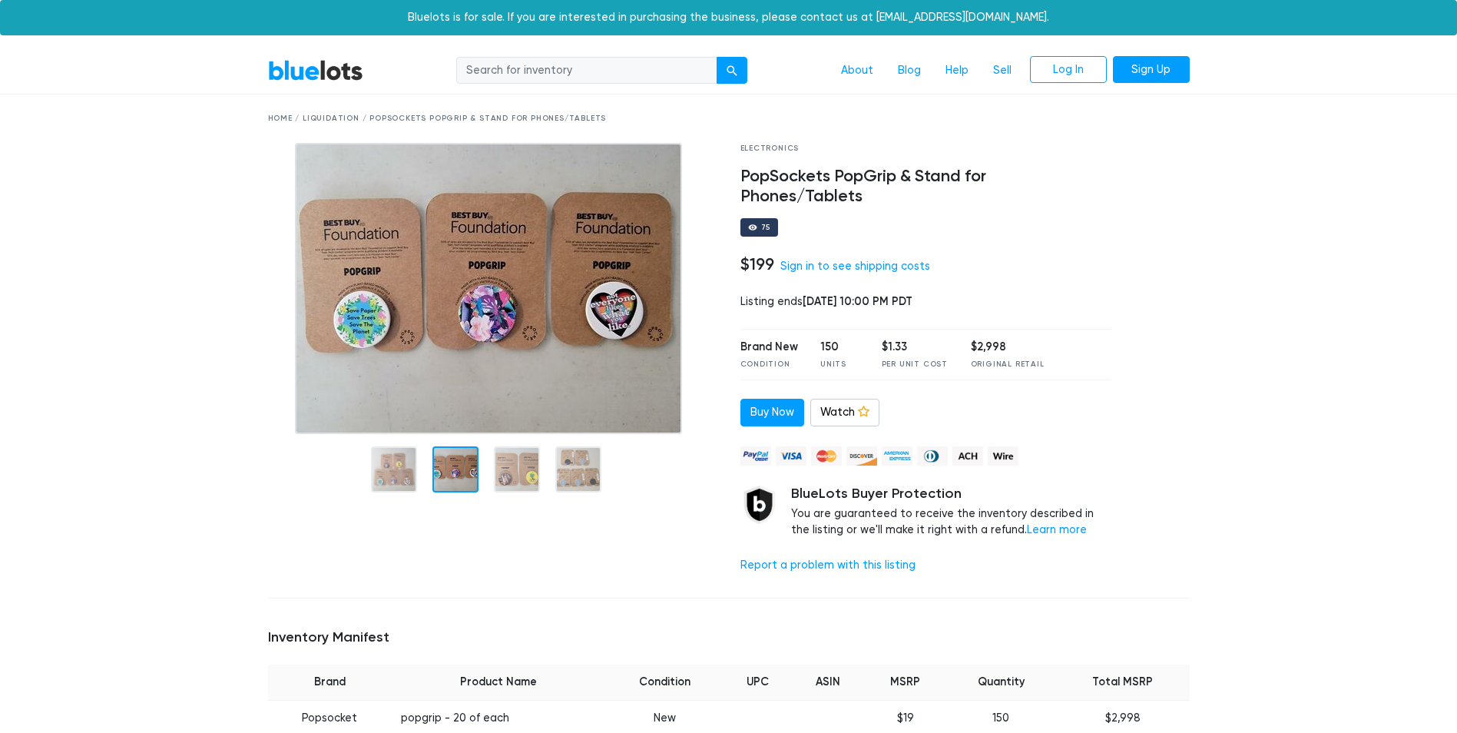
click at [457, 474] on div at bounding box center [456, 469] width 46 height 46
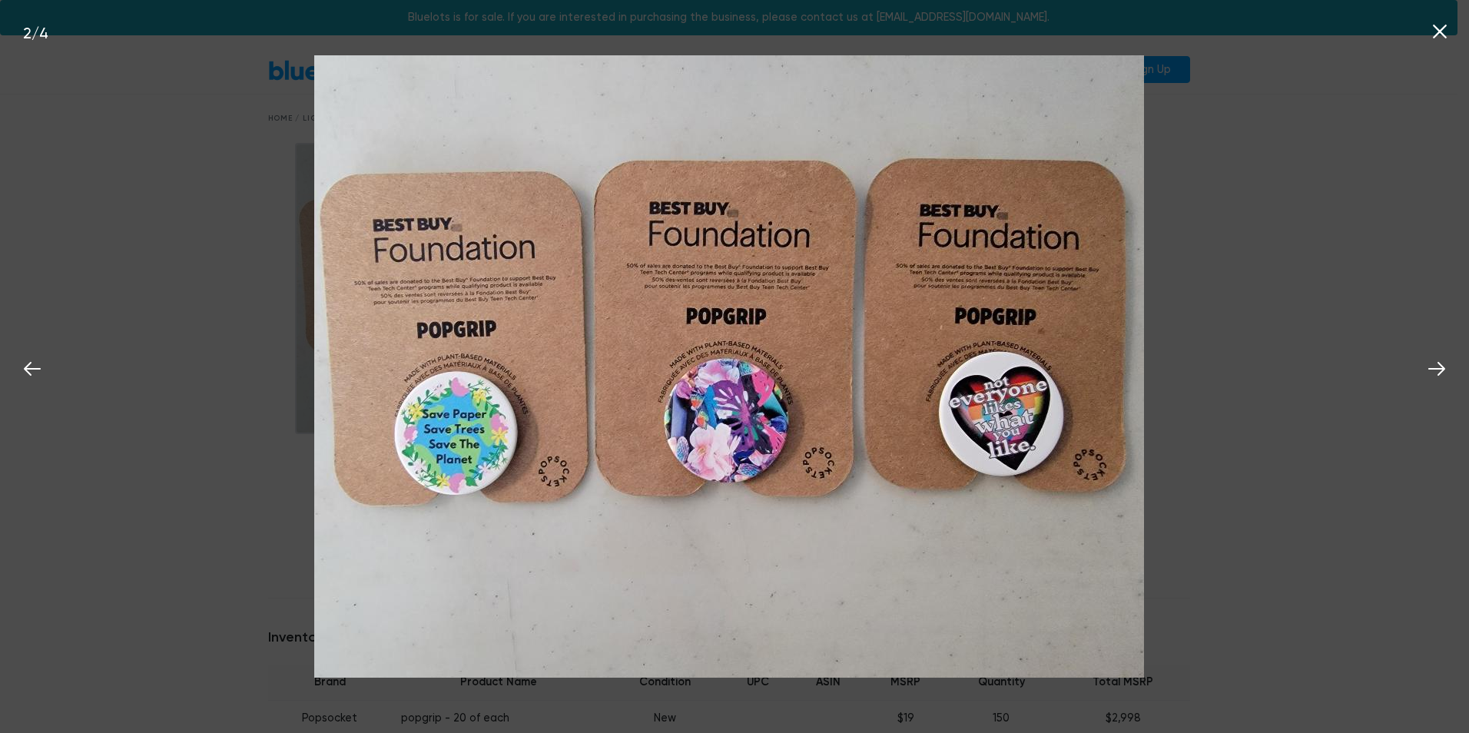
click at [512, 472] on img at bounding box center [729, 366] width 830 height 622
click at [1438, 365] on icon at bounding box center [1436, 368] width 23 height 23
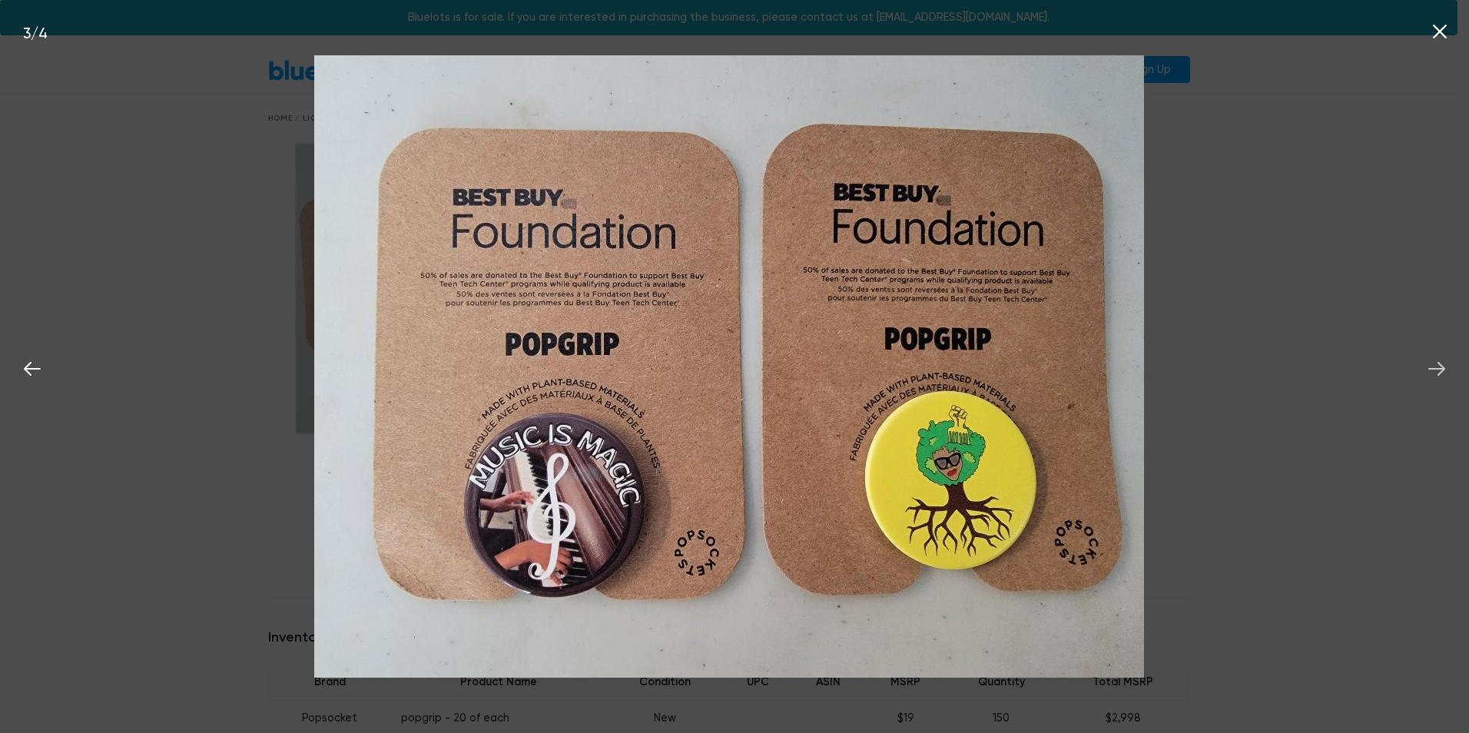
click at [1438, 365] on icon at bounding box center [1436, 368] width 23 height 23
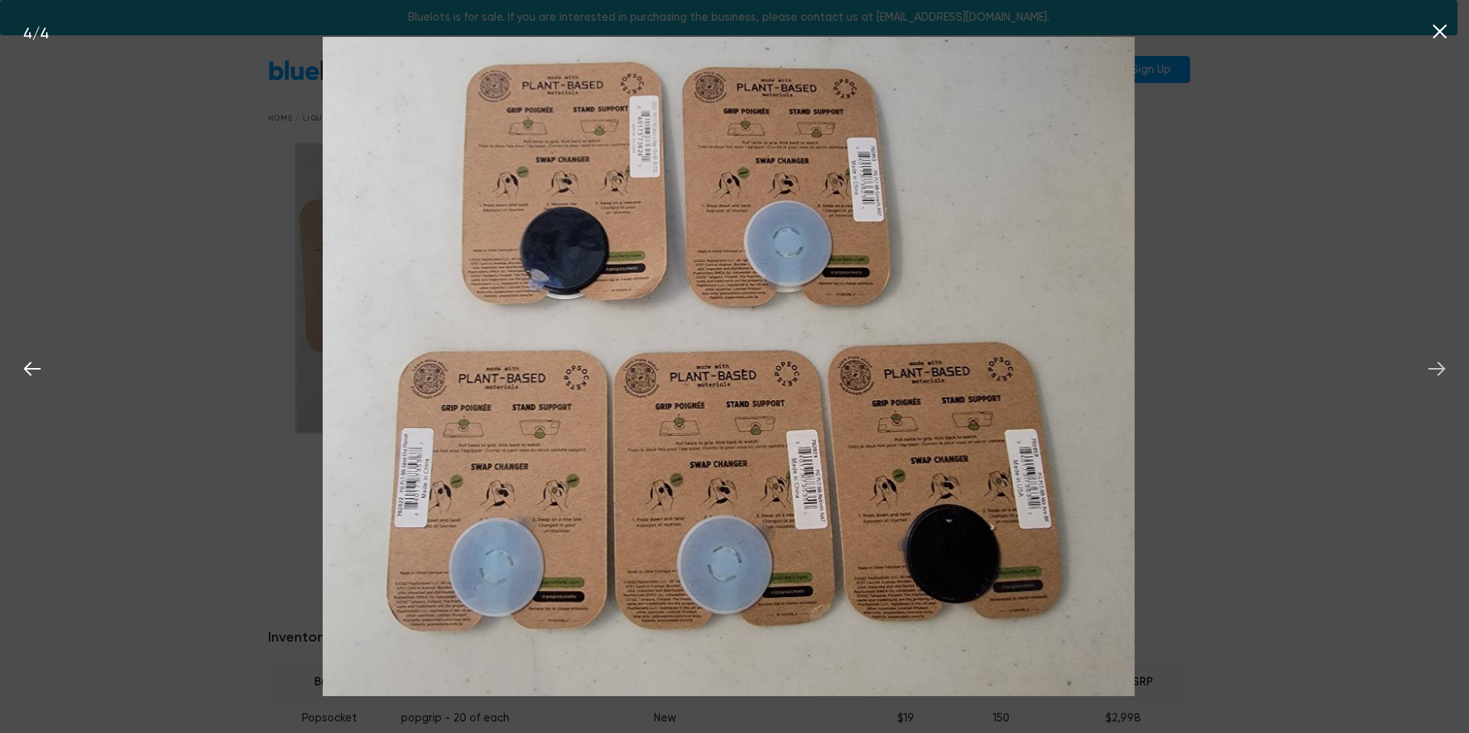
click at [1438, 365] on icon at bounding box center [1436, 368] width 23 height 23
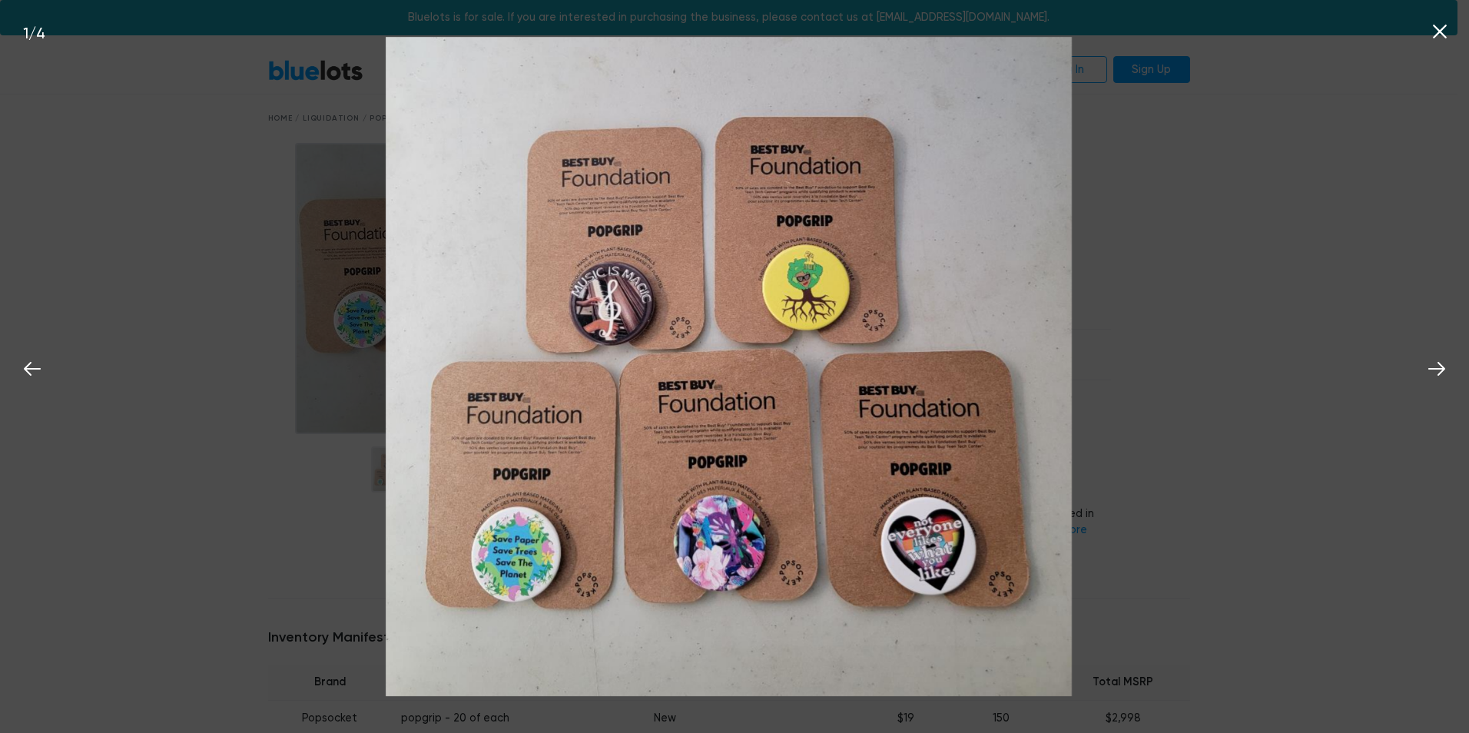
click at [1438, 31] on icon at bounding box center [1440, 32] width 14 height 14
